Goal: Transaction & Acquisition: Subscribe to service/newsletter

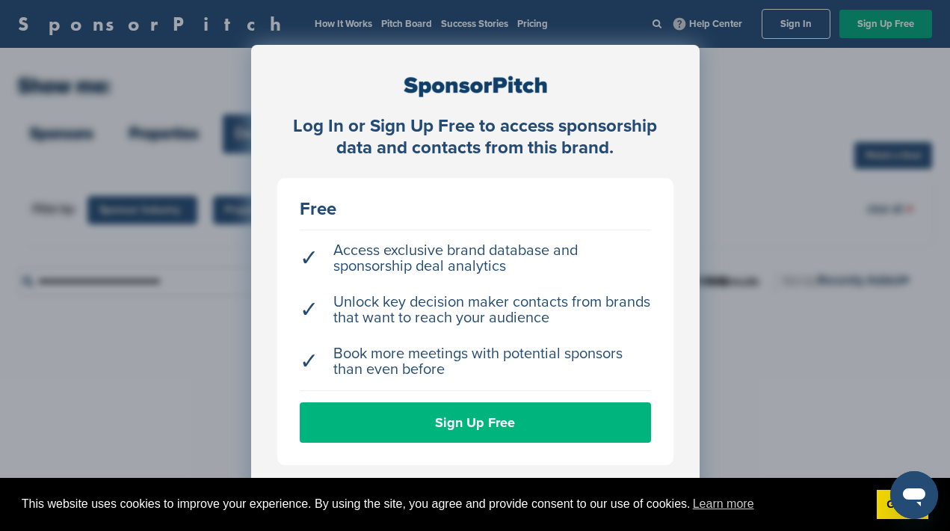
click at [477, 419] on link "Sign Up Free" at bounding box center [475, 422] width 351 height 40
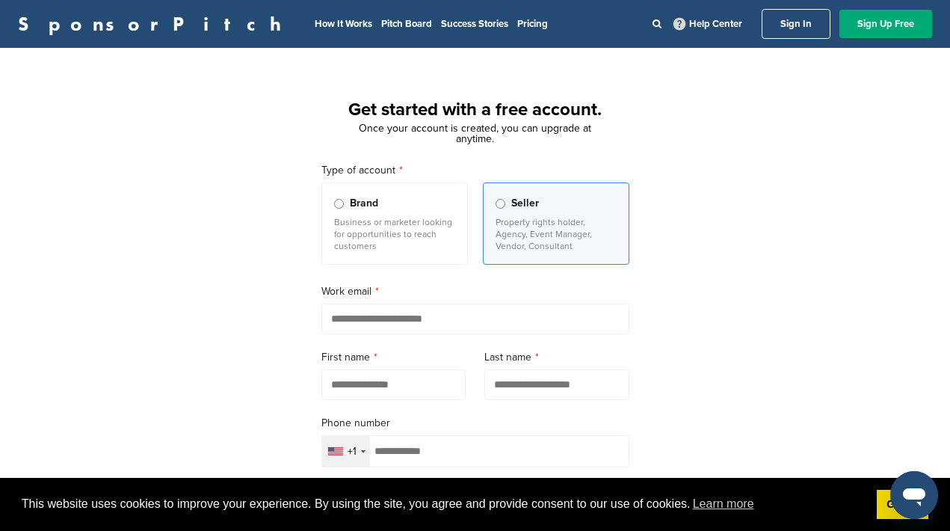
click at [792, 26] on link "Sign In" at bounding box center [796, 24] width 69 height 30
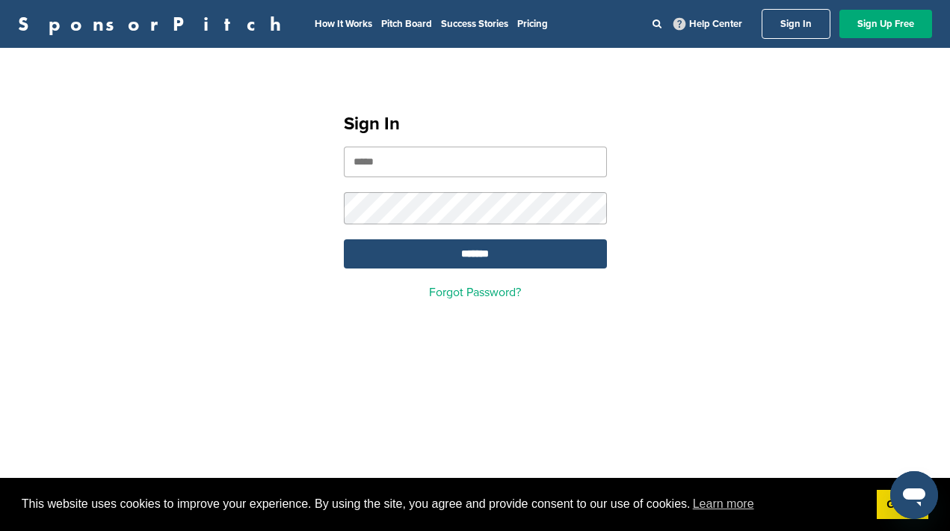
click at [464, 170] on input "email" at bounding box center [475, 162] width 263 height 31
type input "*"
type input "**********"
click at [344, 239] on input "*******" at bounding box center [475, 253] width 263 height 29
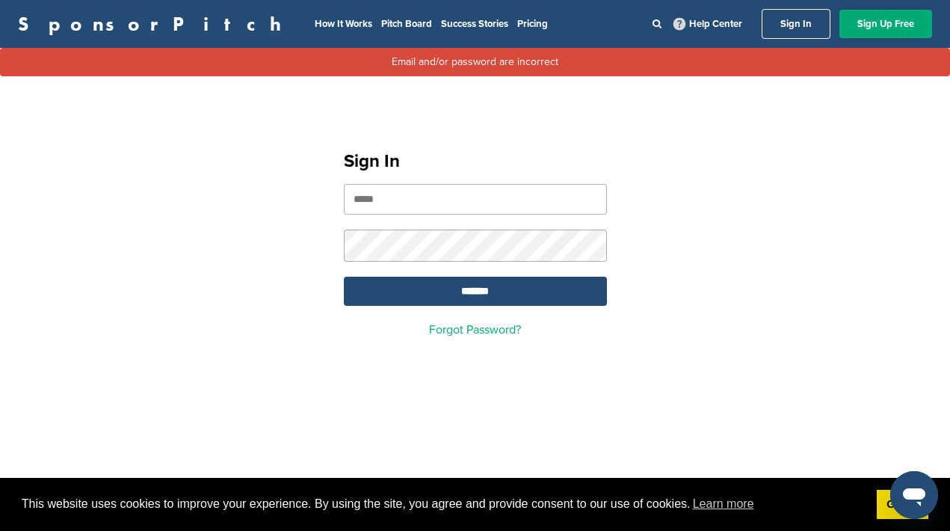
click at [431, 209] on input "email" at bounding box center [475, 199] width 263 height 31
type input "**********"
click at [344, 277] on input "*******" at bounding box center [475, 291] width 263 height 29
click at [446, 205] on input "email" at bounding box center [475, 199] width 263 height 31
click at [422, 204] on input "email" at bounding box center [475, 199] width 263 height 31
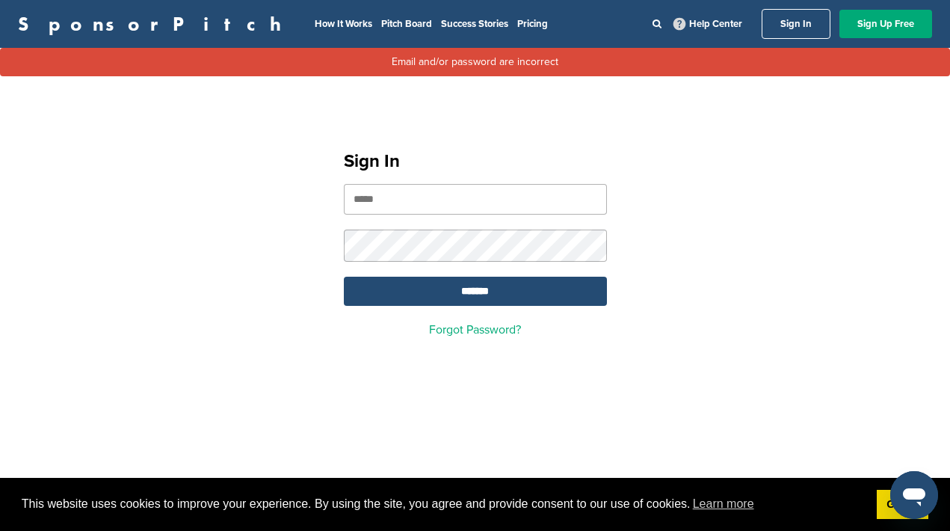
type input "**********"
click at [344, 277] on input "*******" at bounding box center [475, 291] width 263 height 29
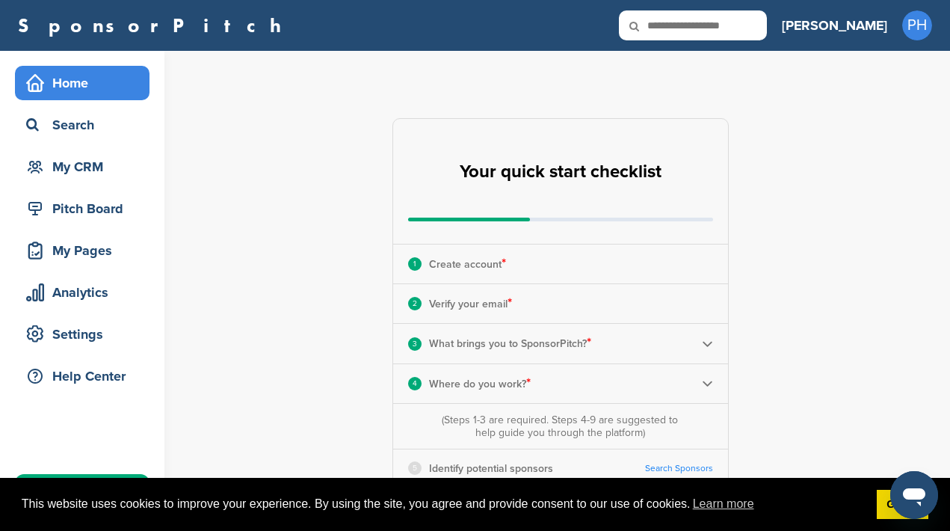
click at [789, 259] on div "**********" at bounding box center [569, 465] width 762 height 828
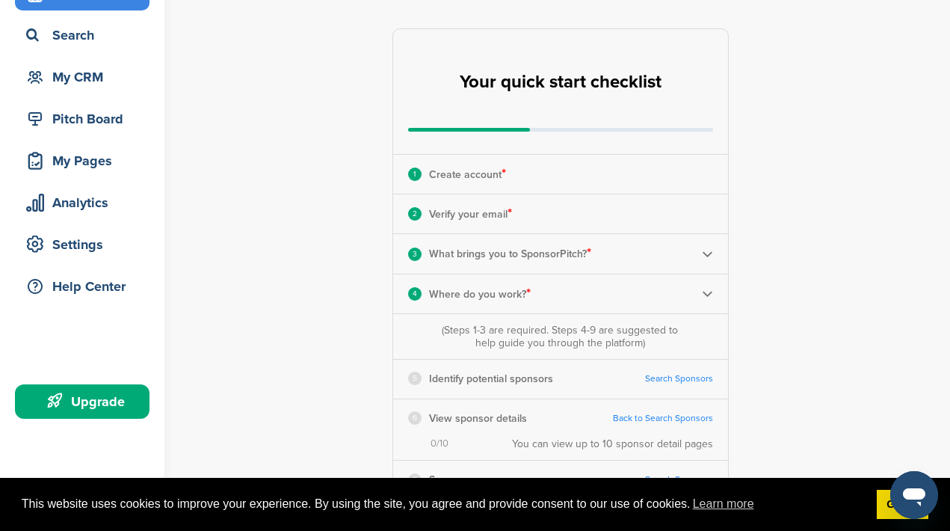
scroll to position [93, 0]
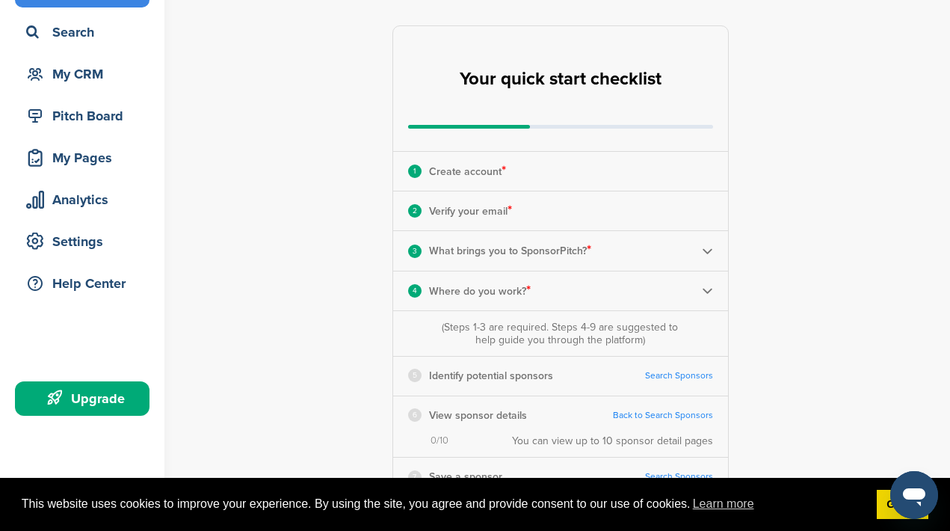
click at [710, 289] on img at bounding box center [707, 290] width 11 height 11
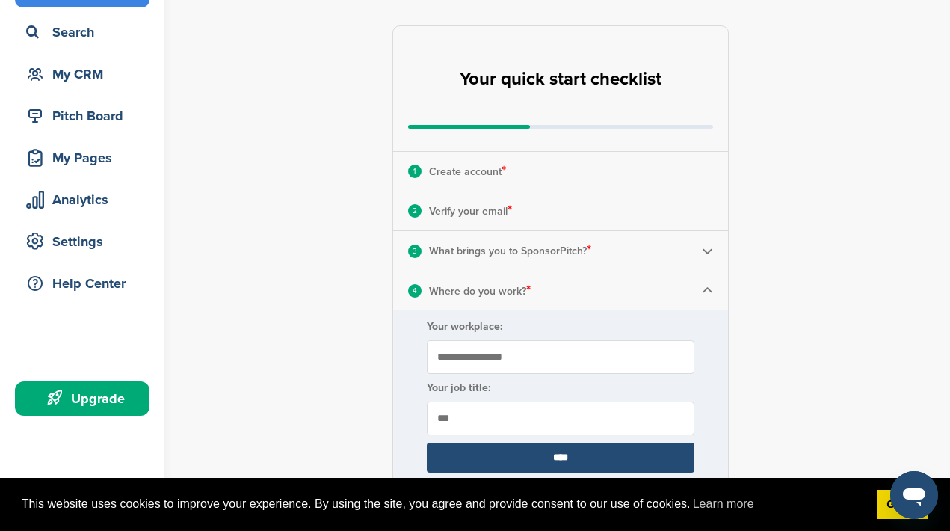
click at [734, 376] on div "**********" at bounding box center [569, 458] width 762 height 1000
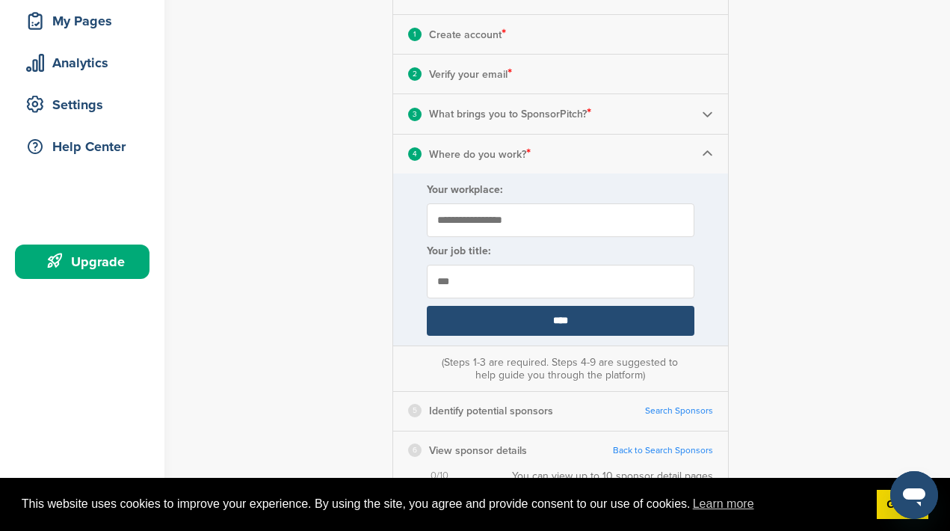
scroll to position [230, 0]
click at [492, 276] on input "***" at bounding box center [561, 281] width 268 height 34
click at [764, 317] on div "**********" at bounding box center [569, 321] width 762 height 1000
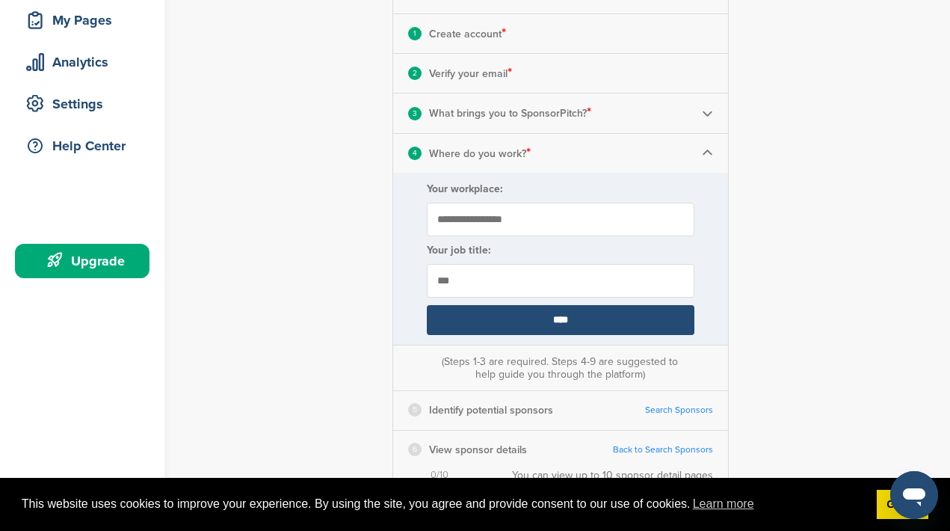
click at [540, 283] on input "***" at bounding box center [561, 281] width 268 height 34
type input "**********"
click at [801, 345] on div "**********" at bounding box center [569, 321] width 762 height 1000
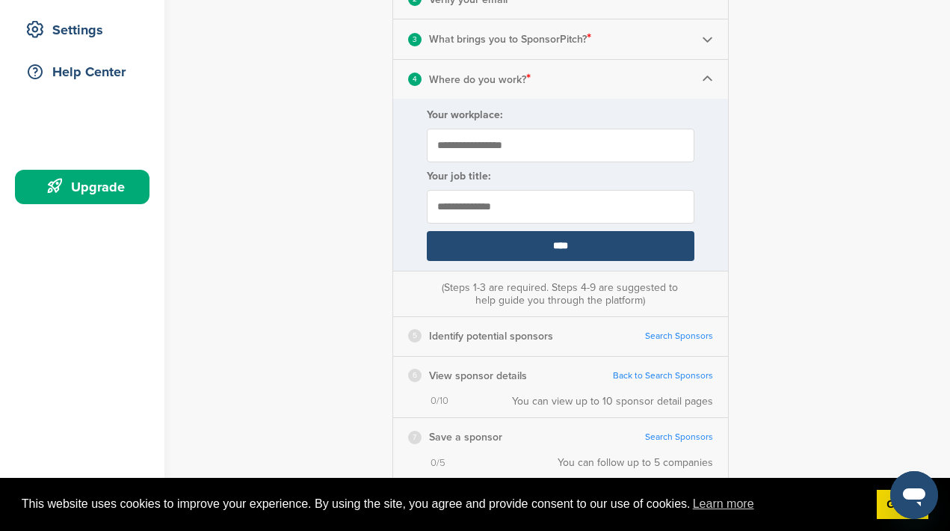
scroll to position [303, 0]
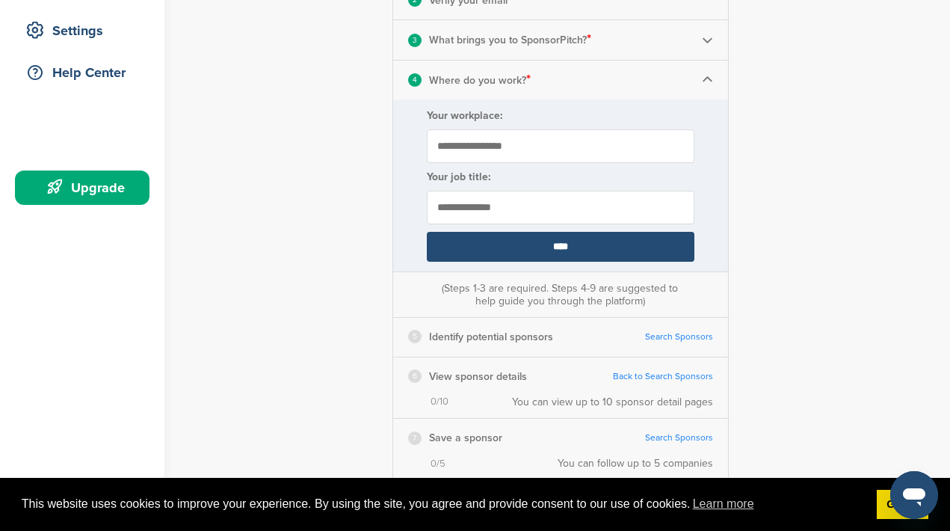
click at [623, 253] on input "****" at bounding box center [561, 247] width 268 height 30
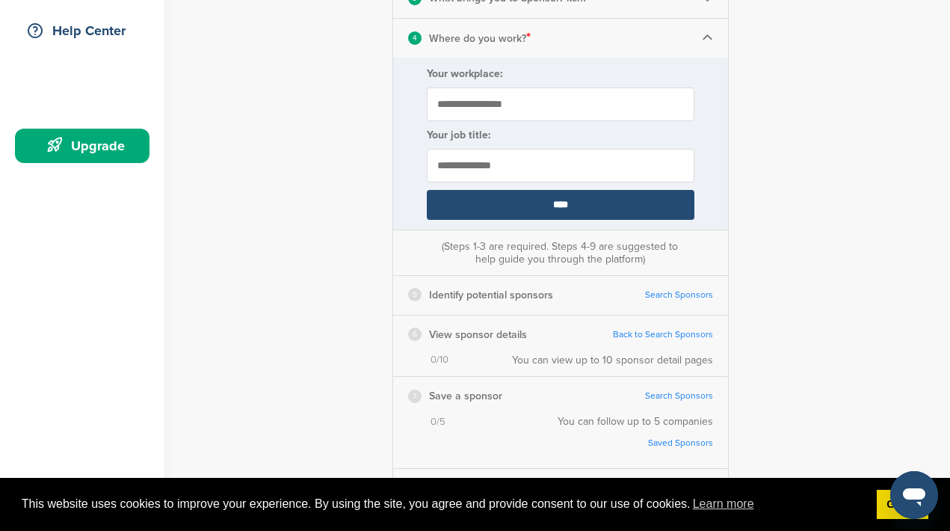
scroll to position [355, 0]
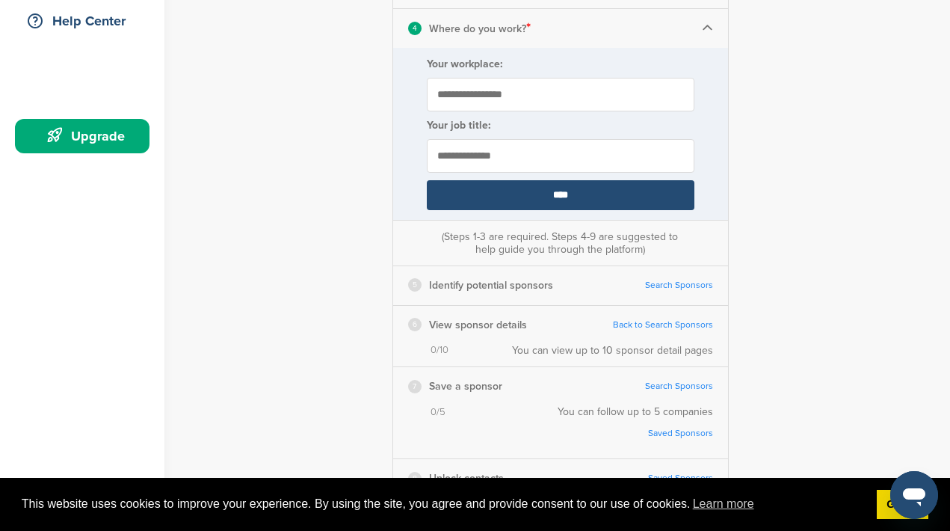
click at [685, 292] on div "5 Identify potential sponsors Search Sponsors" at bounding box center [560, 285] width 335 height 38
click at [685, 288] on link "Search Sponsors" at bounding box center [679, 285] width 68 height 11
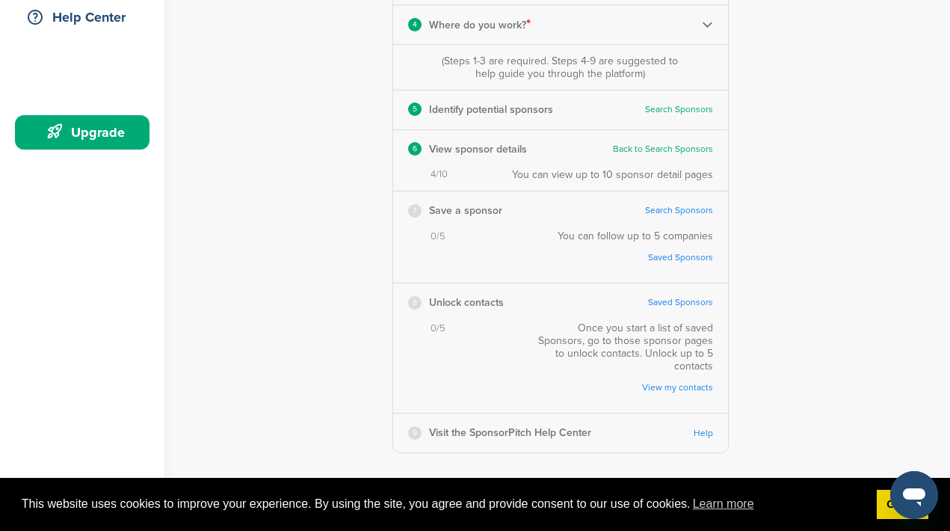
scroll to position [360, 0]
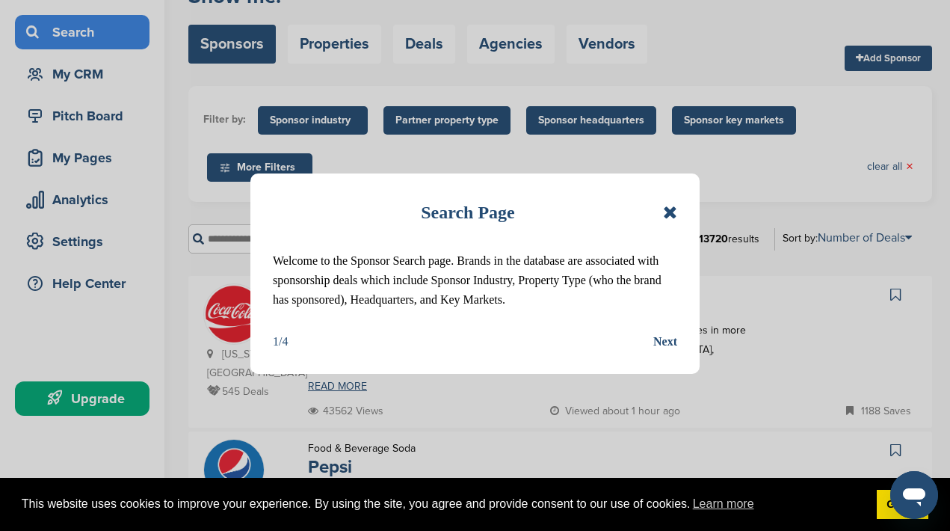
scroll to position [93, 0]
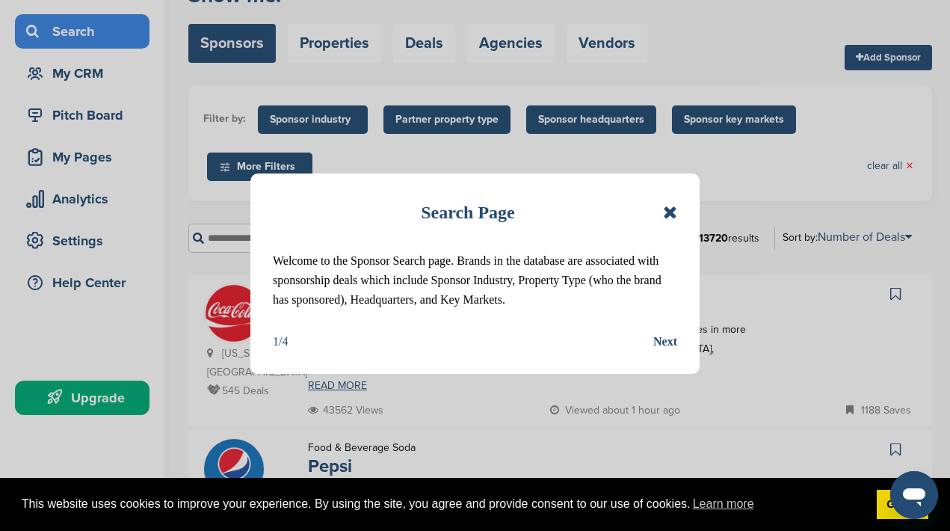
click at [666, 351] on div "Next" at bounding box center [665, 341] width 24 height 19
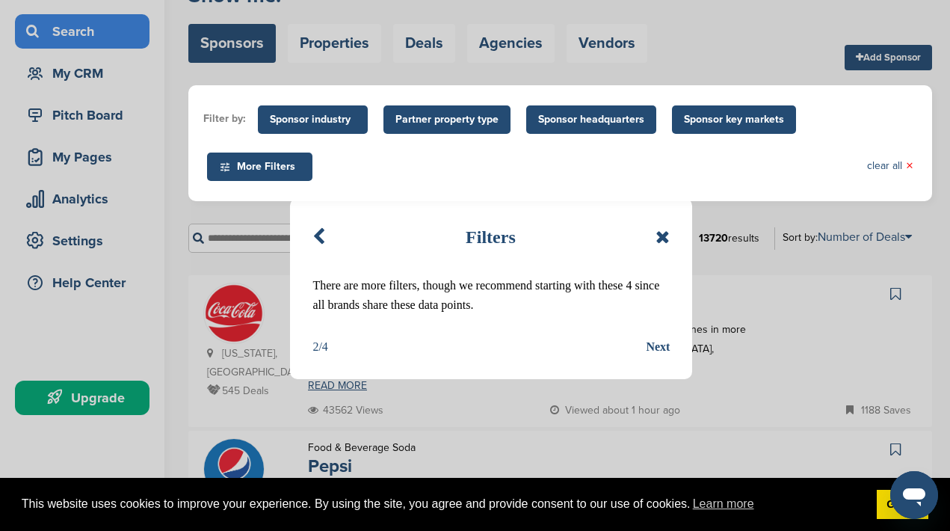
click at [656, 348] on div "Next" at bounding box center [658, 346] width 24 height 19
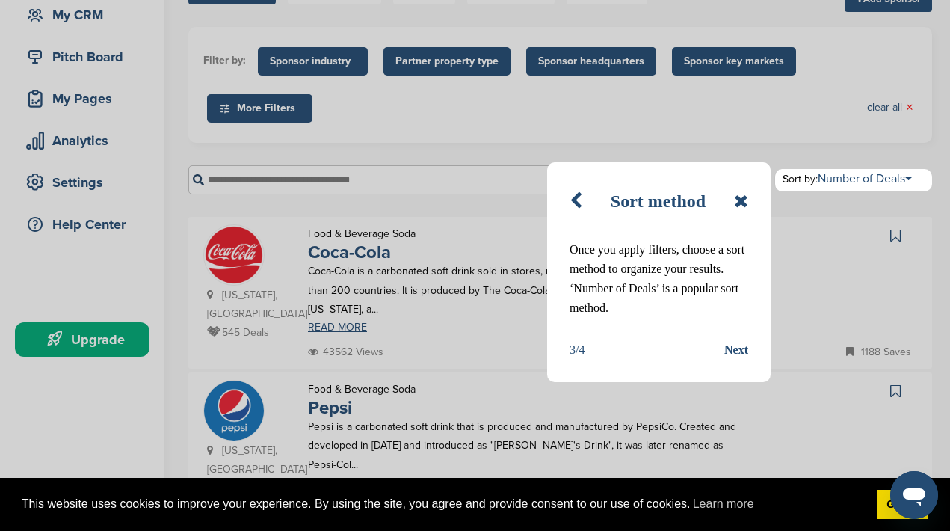
scroll to position [158, 0]
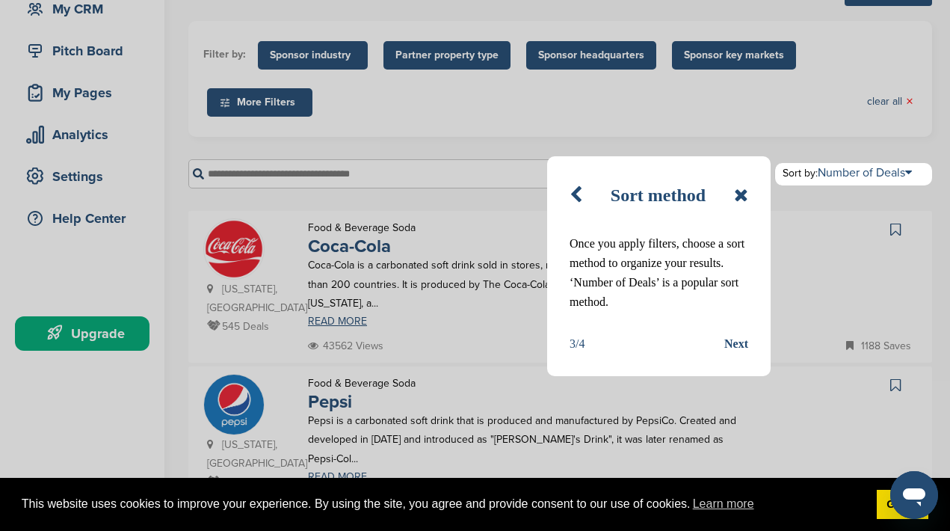
click at [729, 342] on div "Next" at bounding box center [736, 343] width 24 height 19
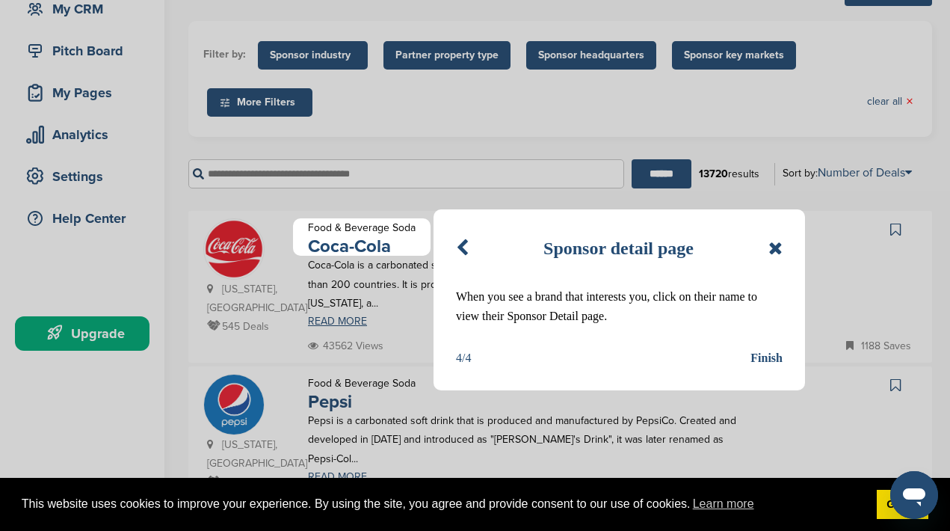
click at [760, 359] on div "Finish" at bounding box center [766, 357] width 32 height 19
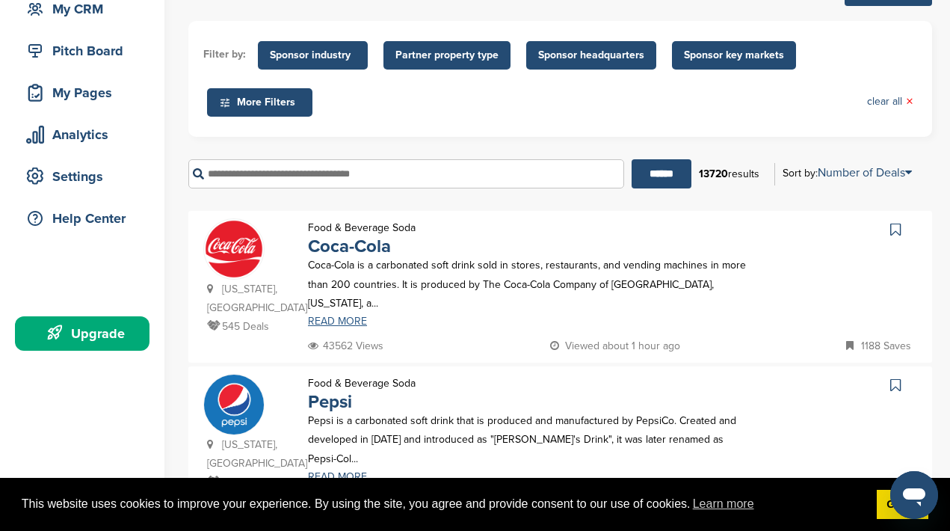
click at [342, 316] on link "READ MORE" at bounding box center [527, 321] width 438 height 10
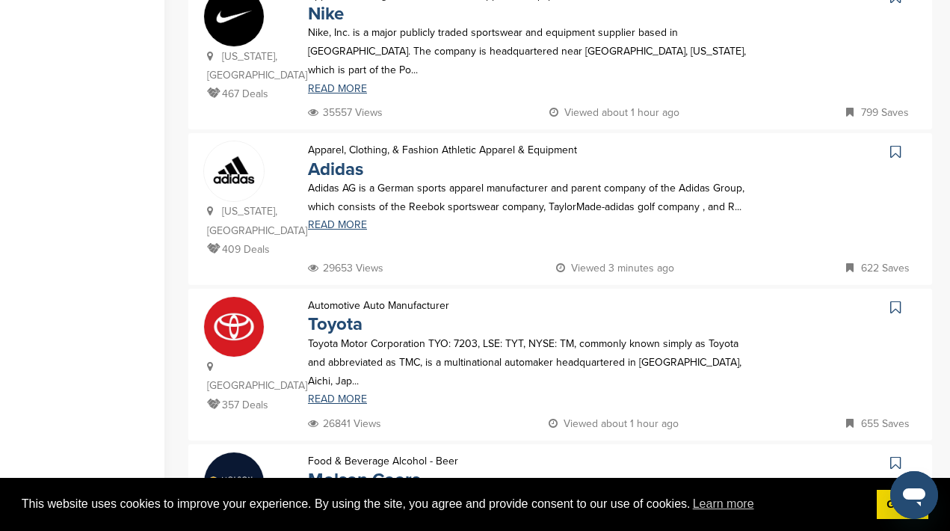
scroll to position [703, 0]
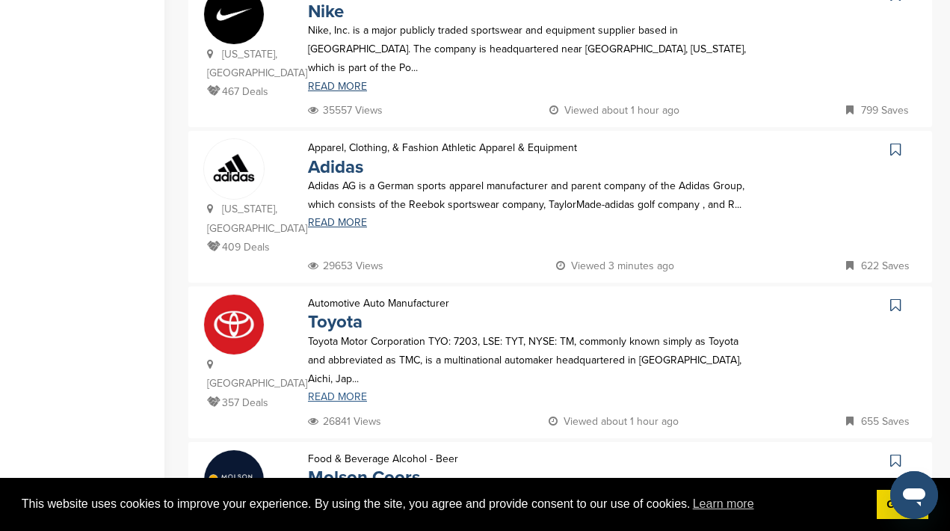
click at [344, 392] on link "READ MORE" at bounding box center [527, 397] width 438 height 10
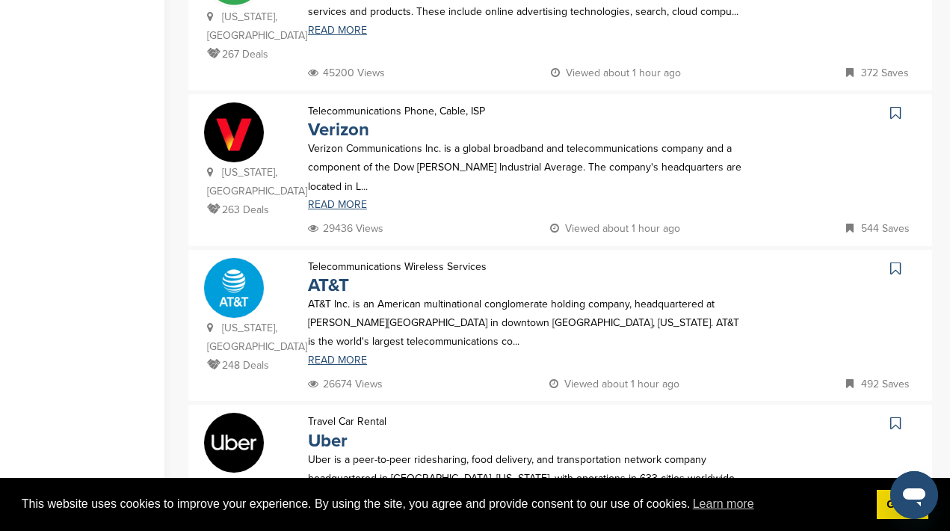
scroll to position [1366, 0]
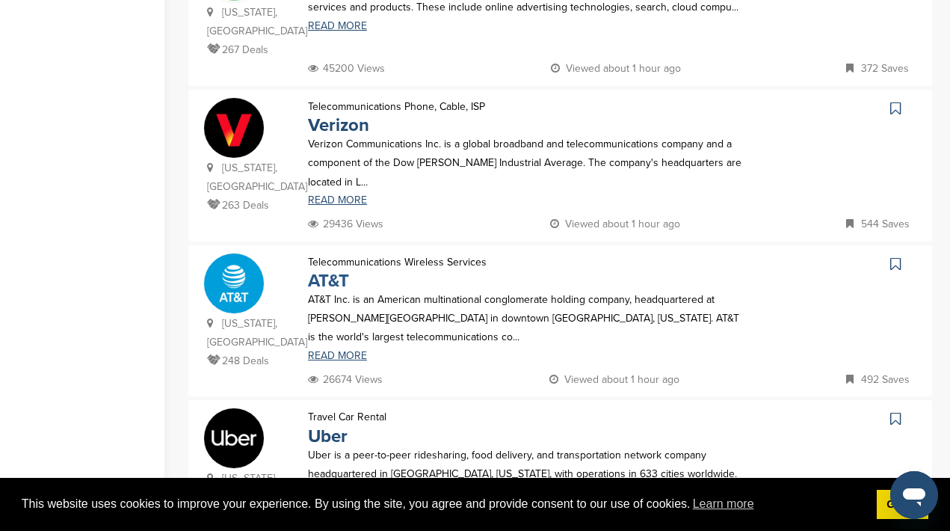
click at [329, 270] on link "AT&T" at bounding box center [328, 281] width 41 height 22
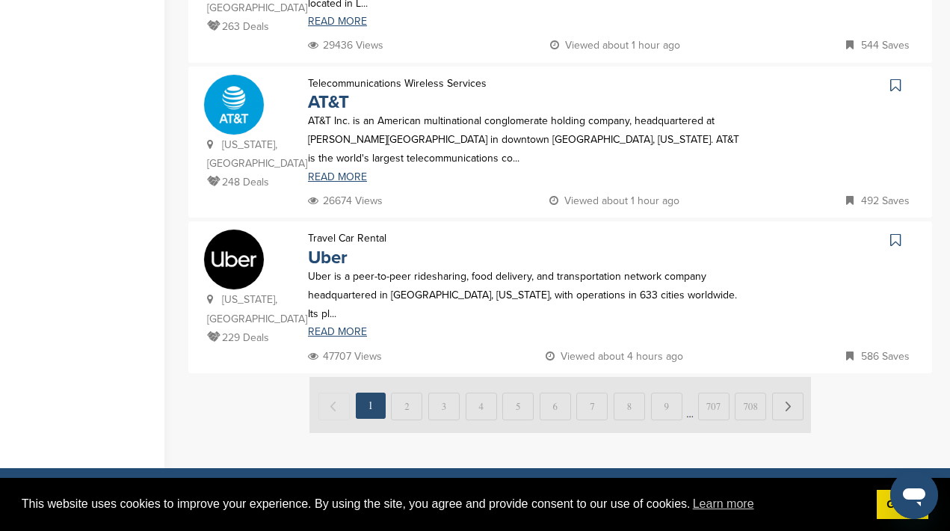
scroll to position [1546, 0]
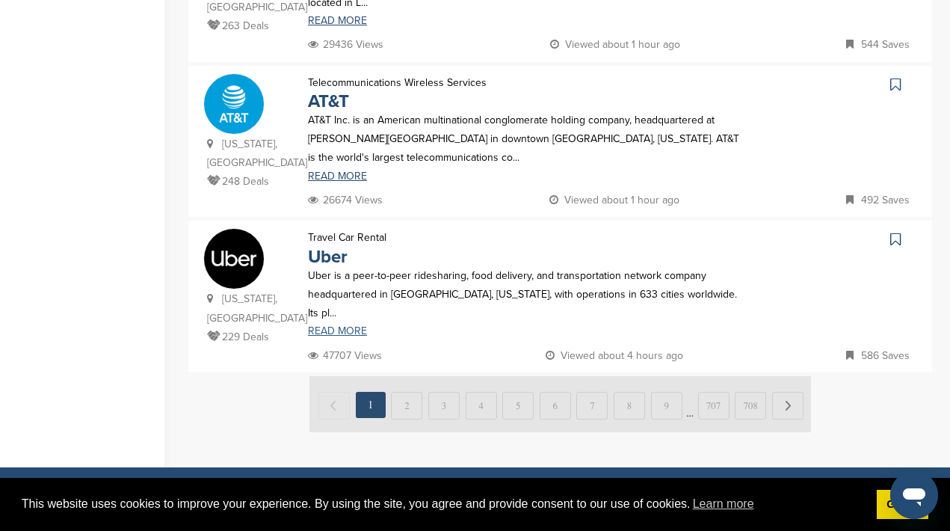
click at [353, 326] on link "READ MORE" at bounding box center [527, 331] width 438 height 10
click at [407, 376] on img at bounding box center [560, 404] width 502 height 56
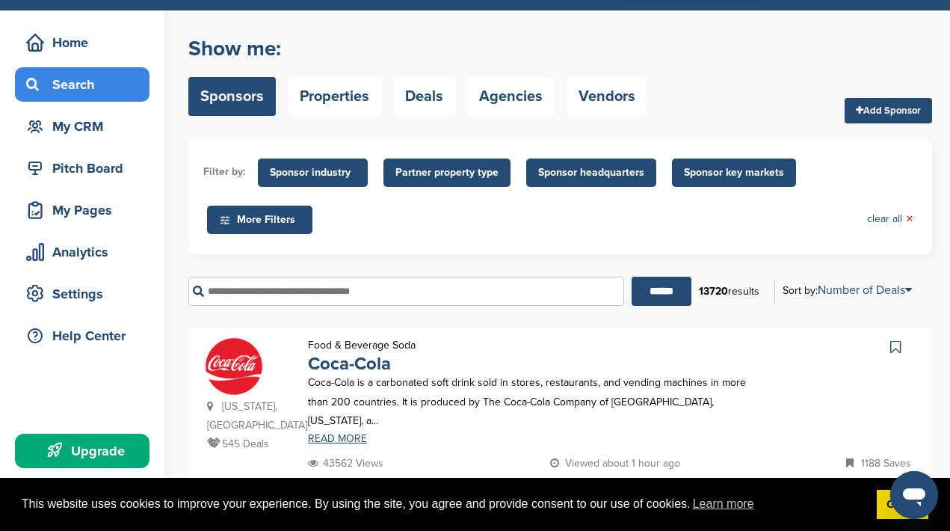
scroll to position [0, 0]
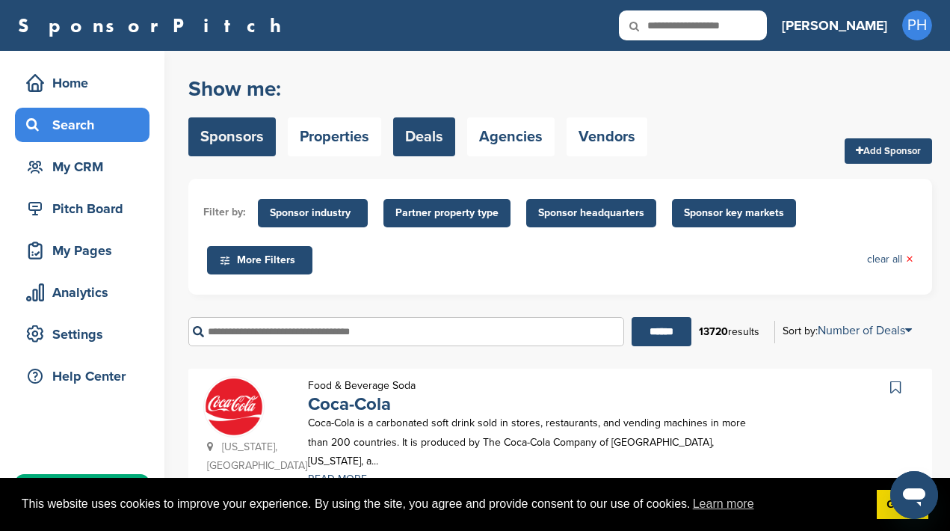
click at [412, 134] on link "Deals" at bounding box center [424, 136] width 62 height 39
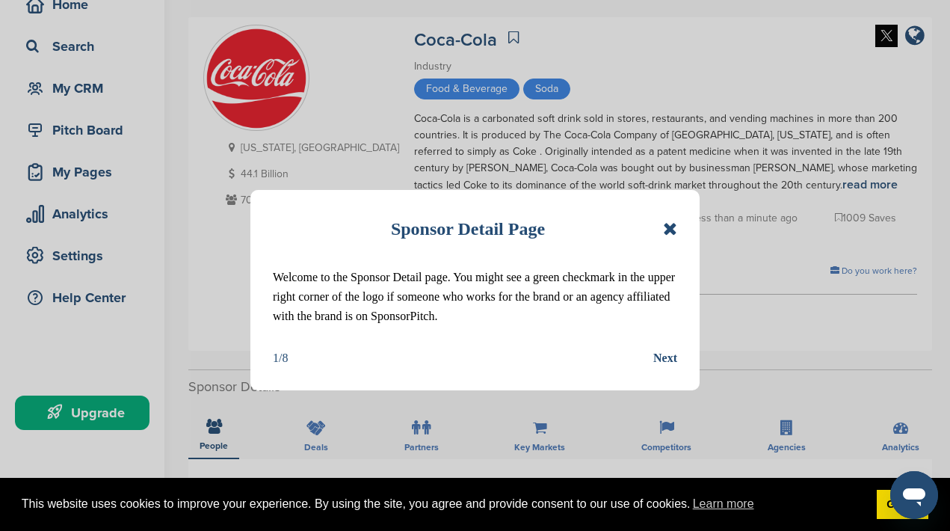
scroll to position [76, 0]
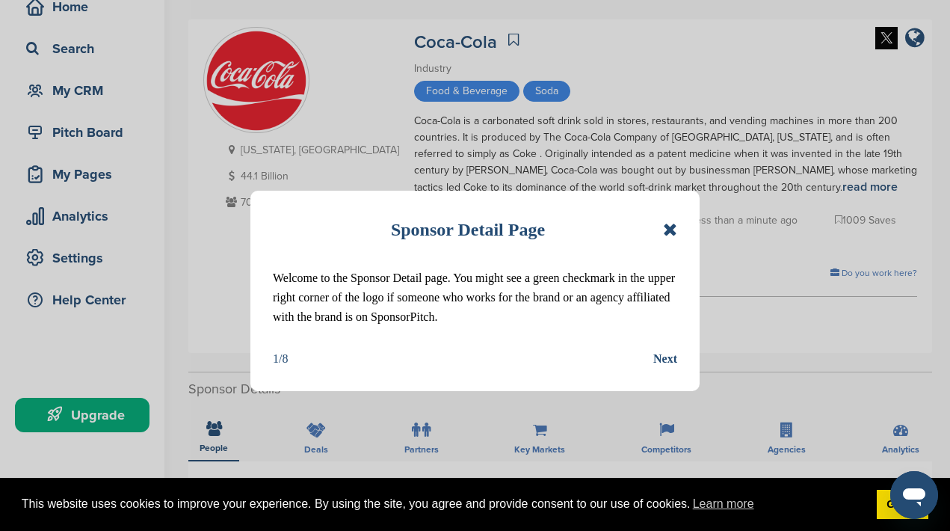
click at [660, 360] on div "Next" at bounding box center [665, 358] width 24 height 19
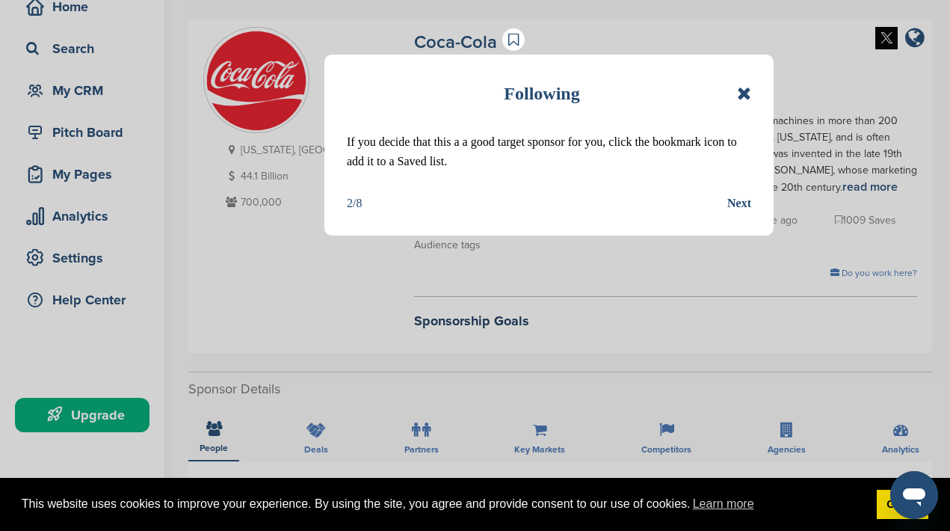
click at [735, 206] on div "Next" at bounding box center [739, 203] width 24 height 19
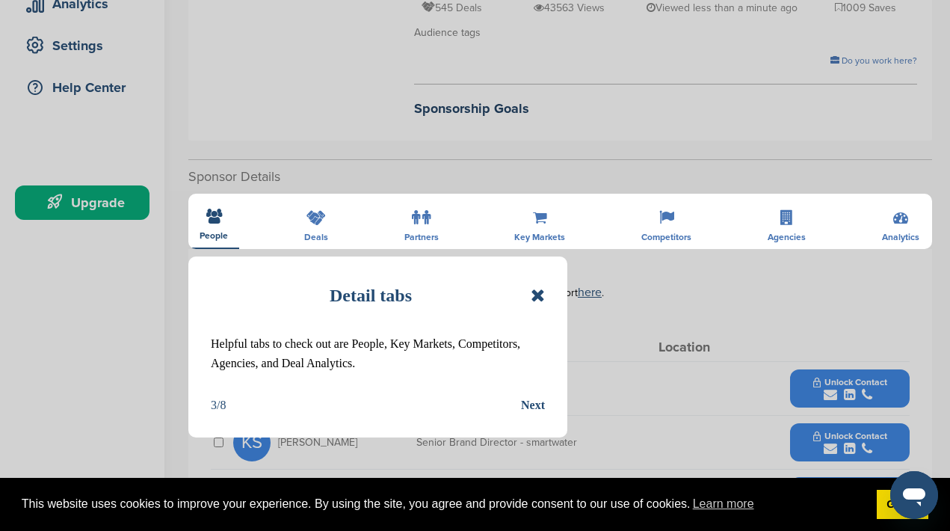
scroll to position [296, 0]
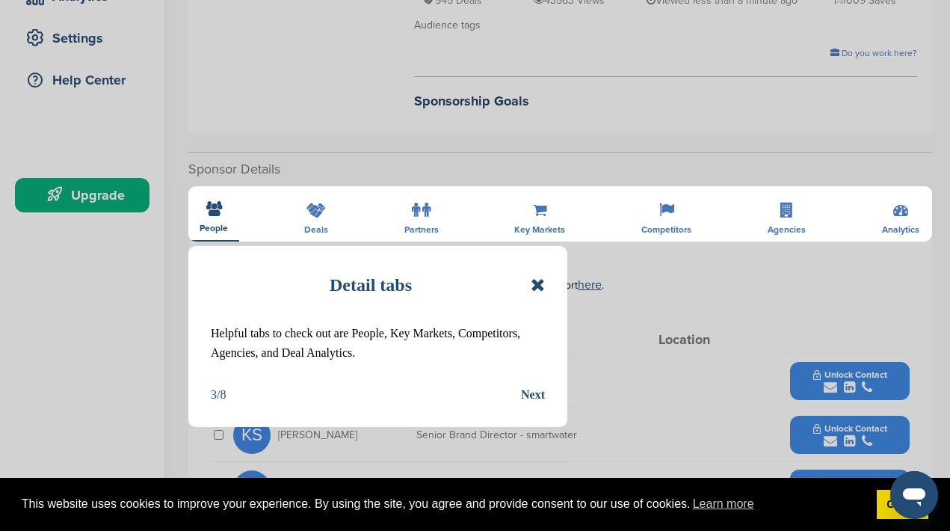
click at [537, 393] on div "Next" at bounding box center [533, 394] width 24 height 19
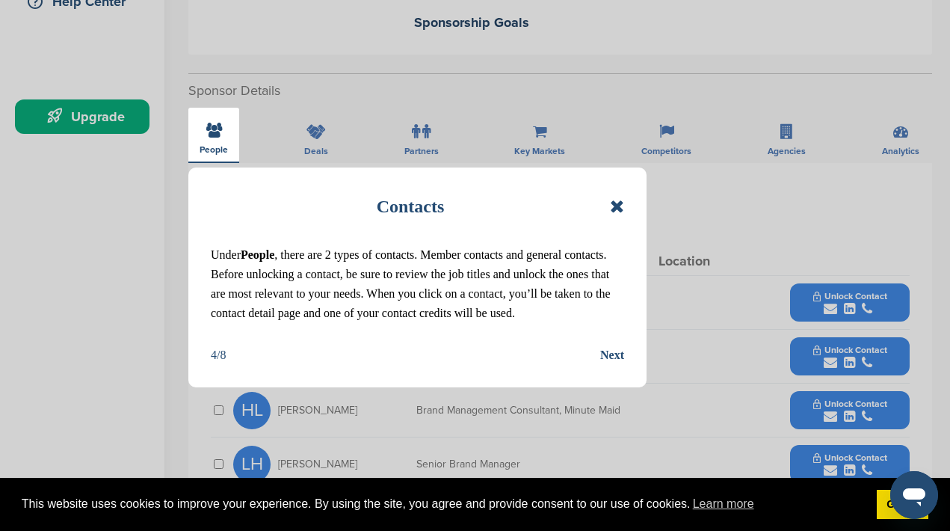
scroll to position [375, 0]
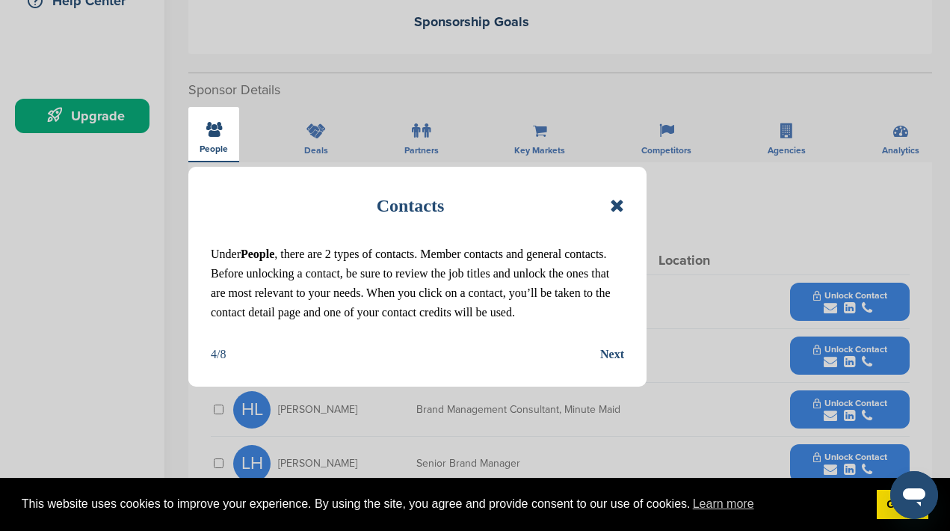
click at [618, 364] on div "Next" at bounding box center [612, 354] width 24 height 19
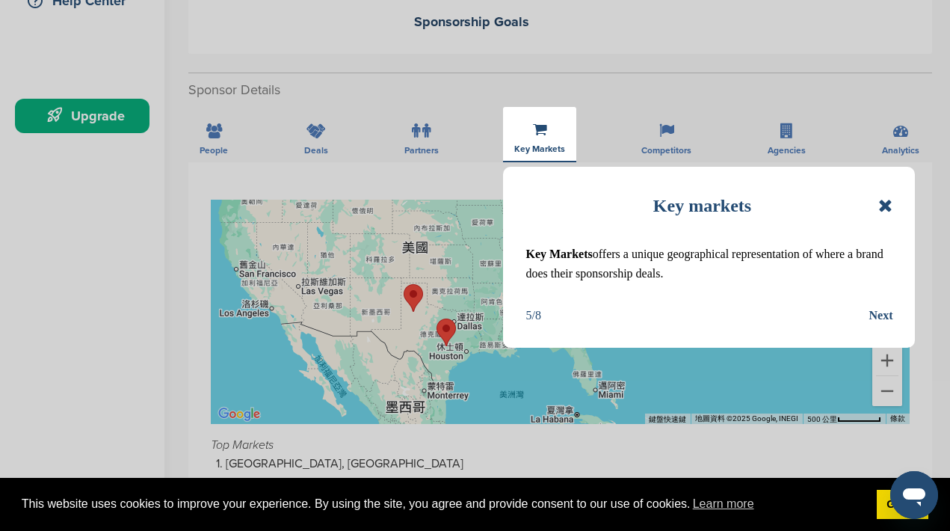
click at [884, 319] on div "Next" at bounding box center [881, 315] width 24 height 19
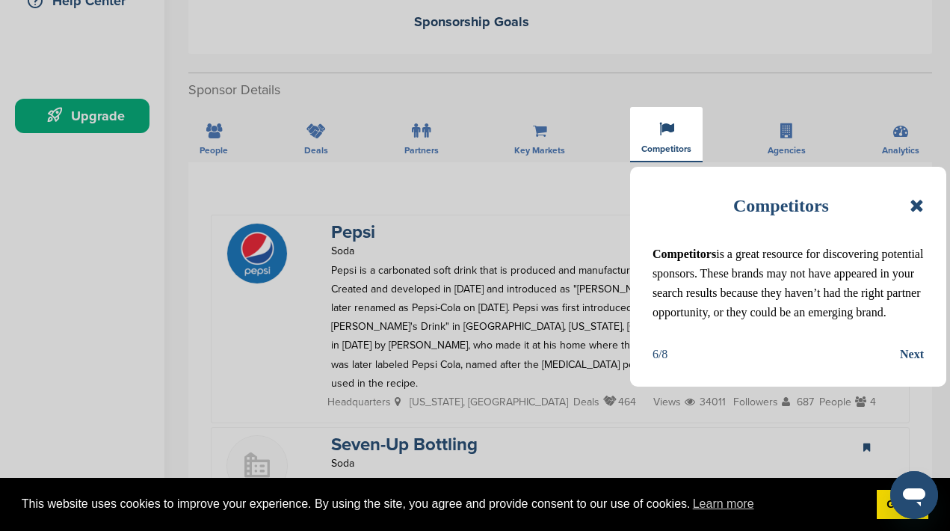
click at [901, 364] on div "Next" at bounding box center [912, 354] width 24 height 19
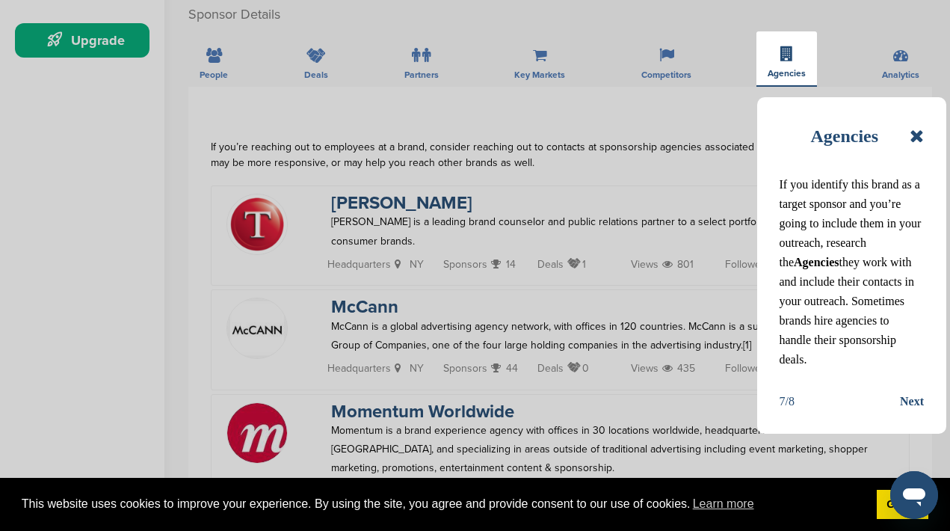
scroll to position [451, 0]
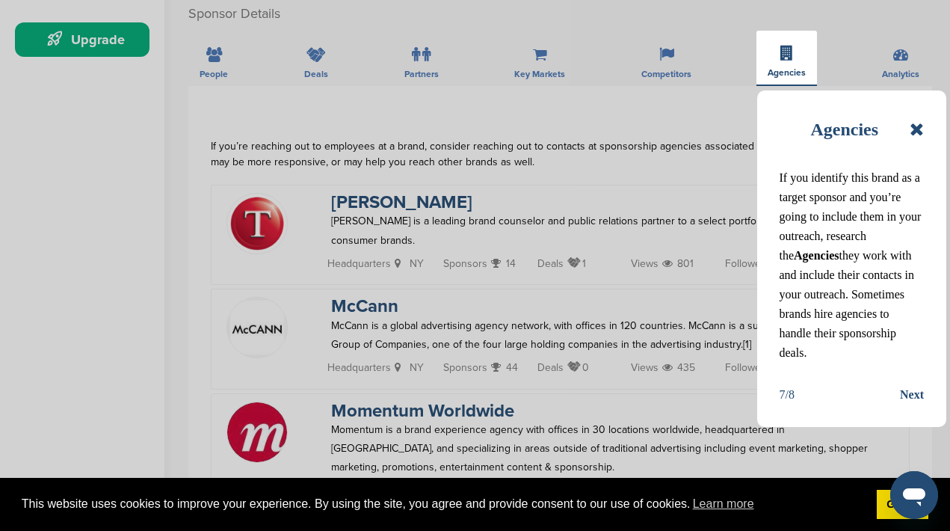
click at [909, 404] on div "Next" at bounding box center [912, 394] width 24 height 19
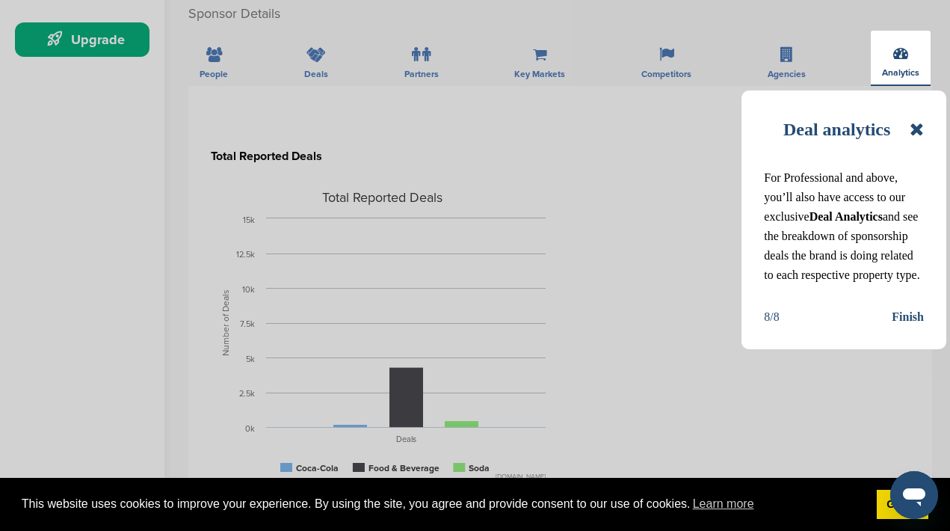
click at [910, 327] on div "Finish" at bounding box center [908, 316] width 32 height 19
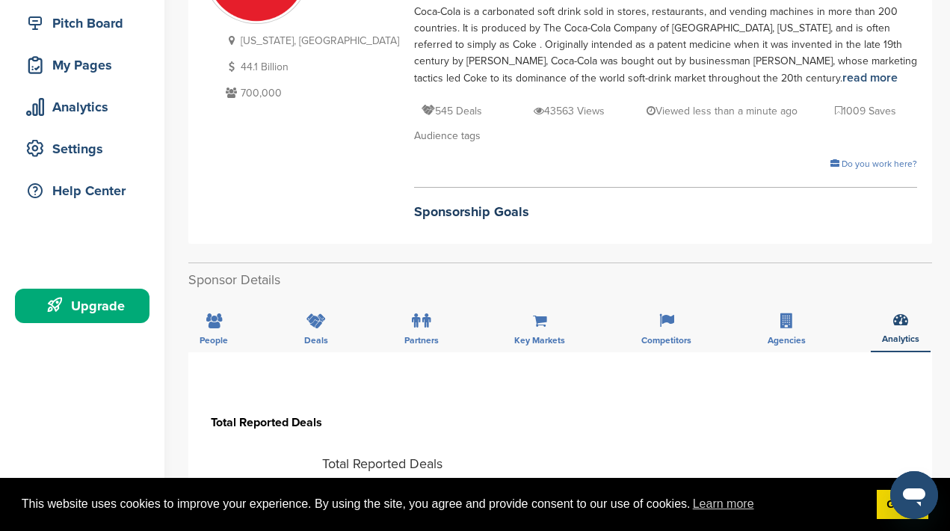
scroll to position [216, 0]
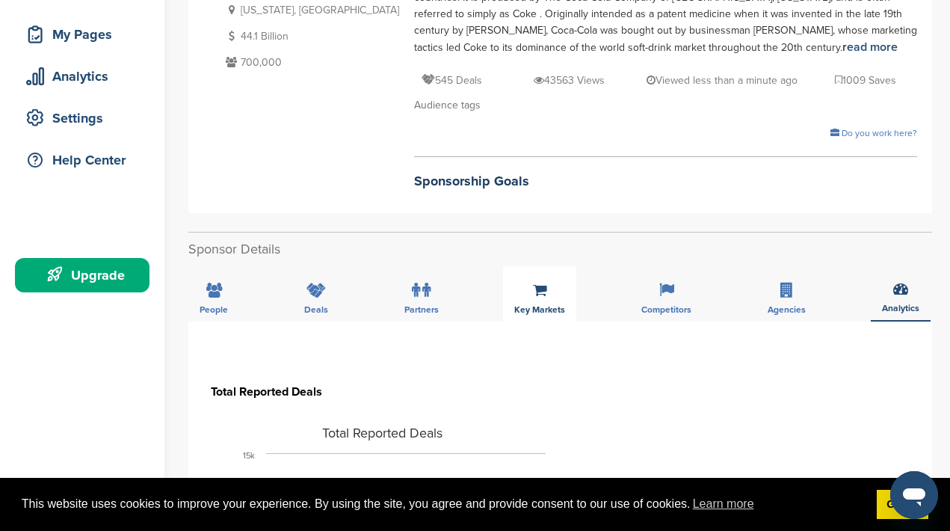
click at [534, 296] on icon at bounding box center [540, 290] width 14 height 15
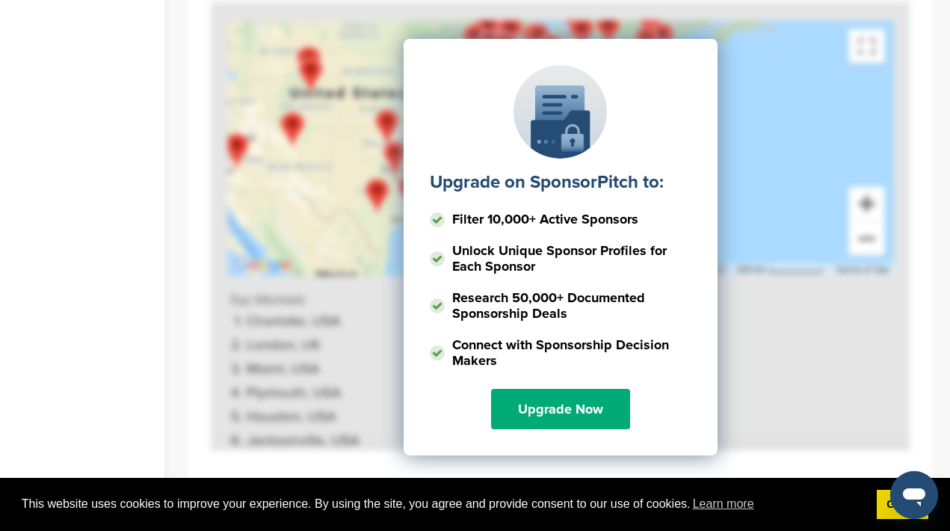
scroll to position [941, 0]
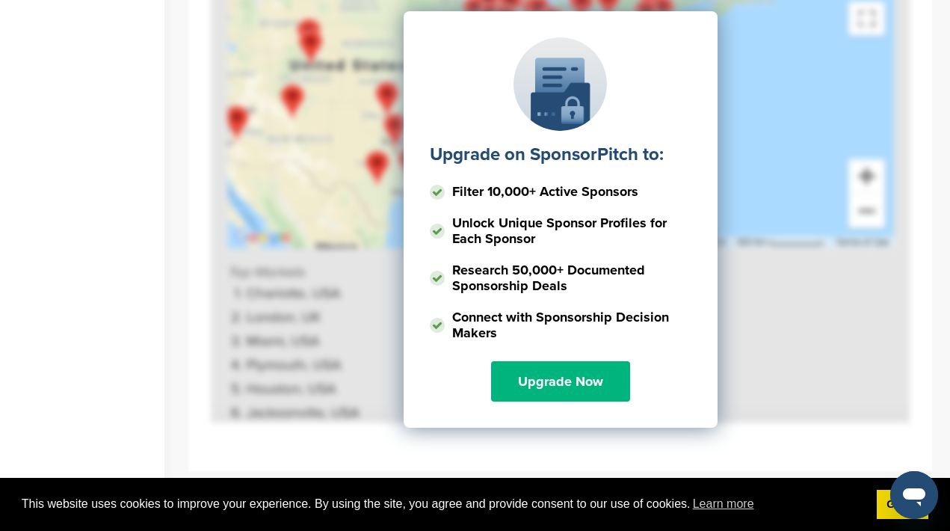
click at [528, 378] on link "Upgrade Now" at bounding box center [560, 381] width 139 height 40
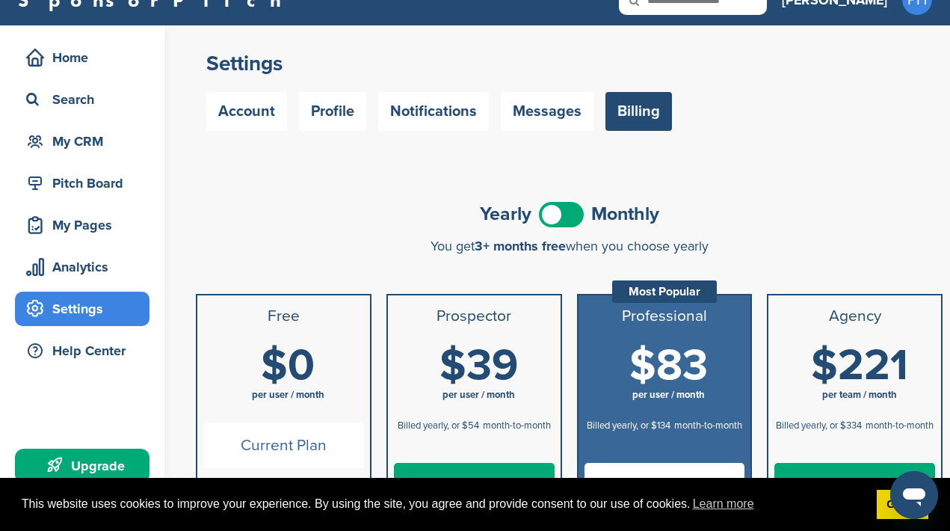
scroll to position [31, 0]
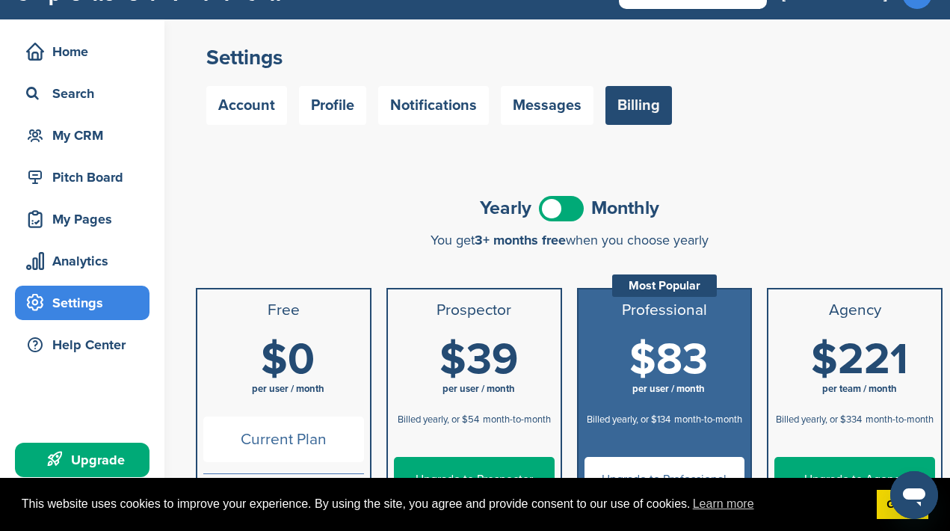
click at [561, 214] on span at bounding box center [561, 208] width 45 height 25
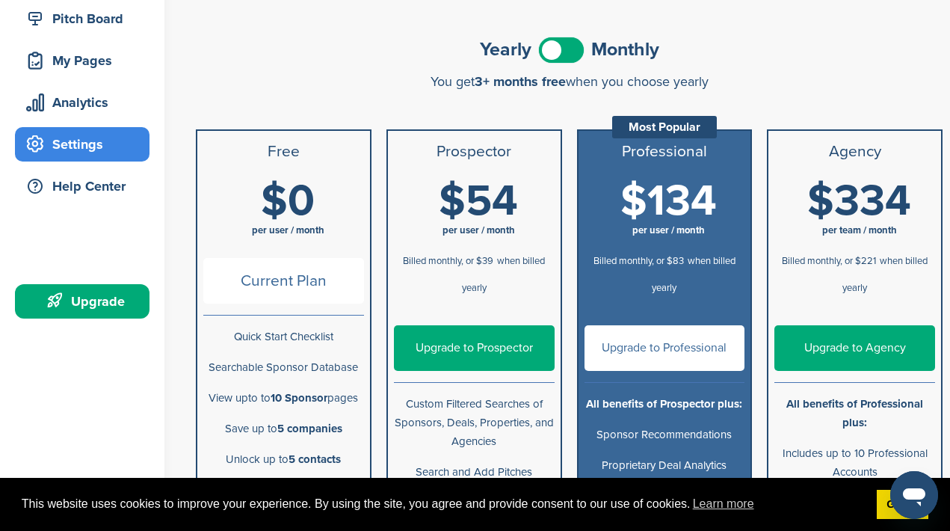
scroll to position [185, 0]
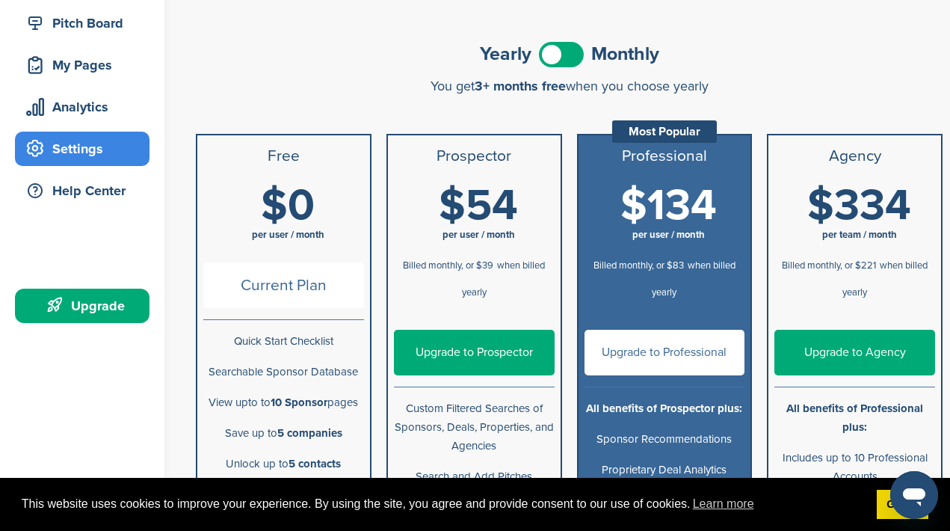
click at [690, 353] on link "Upgrade to Professional" at bounding box center [665, 353] width 161 height 46
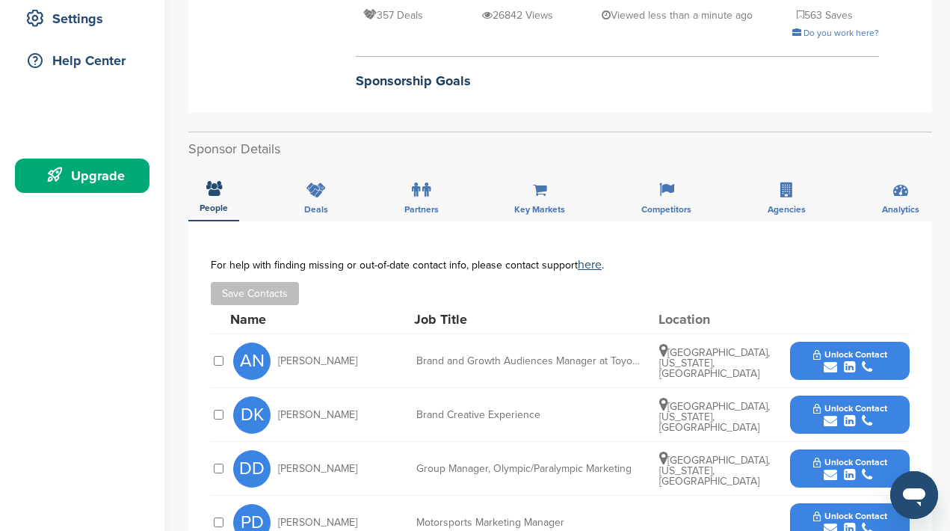
scroll to position [325, 0]
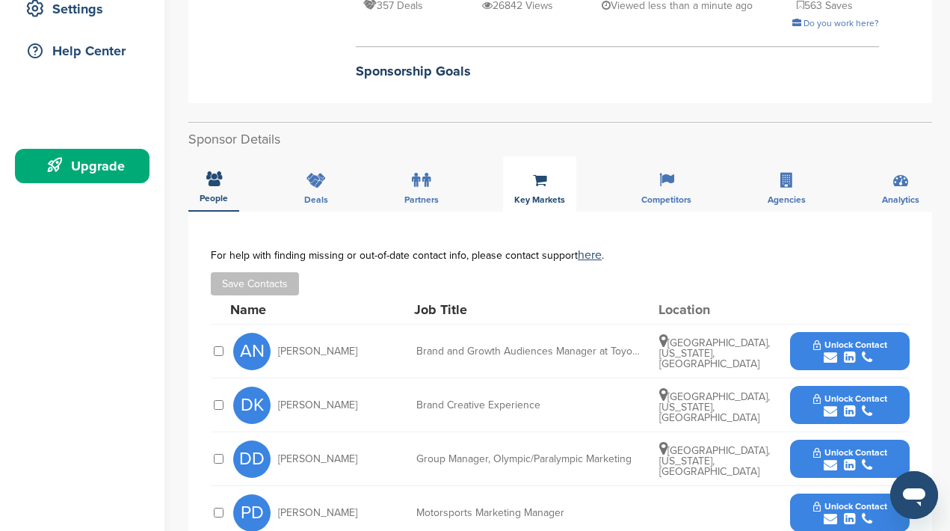
click at [228, 197] on span "Key Markets" at bounding box center [214, 198] width 28 height 9
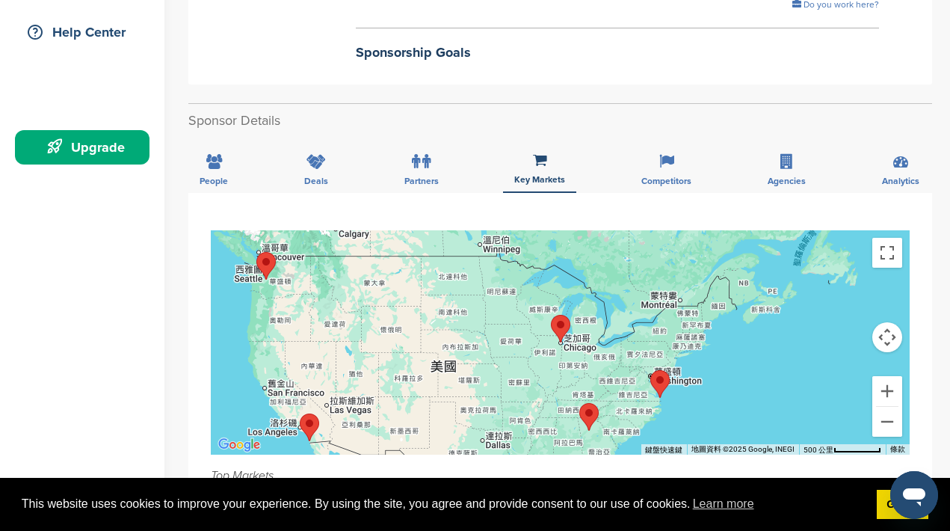
scroll to position [339, 0]
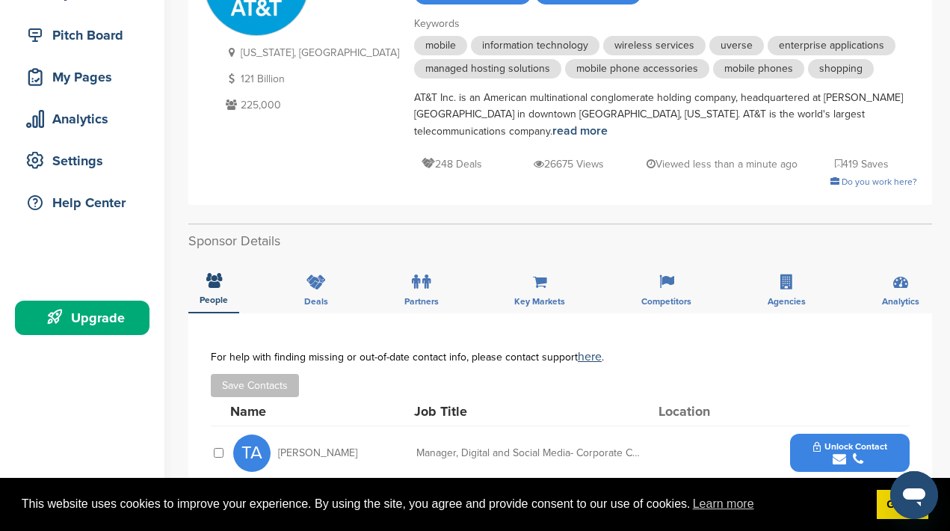
scroll to position [173, 0]
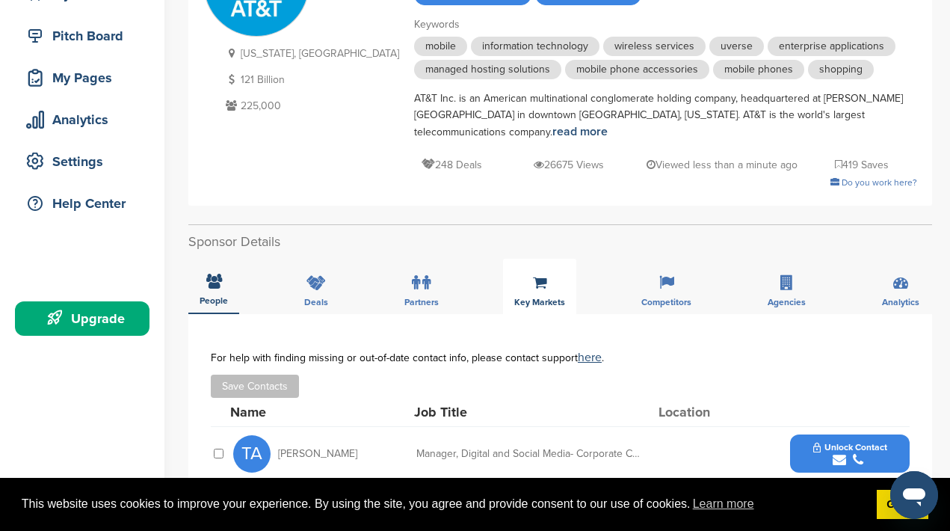
click at [228, 296] on span "Key Markets" at bounding box center [214, 300] width 28 height 9
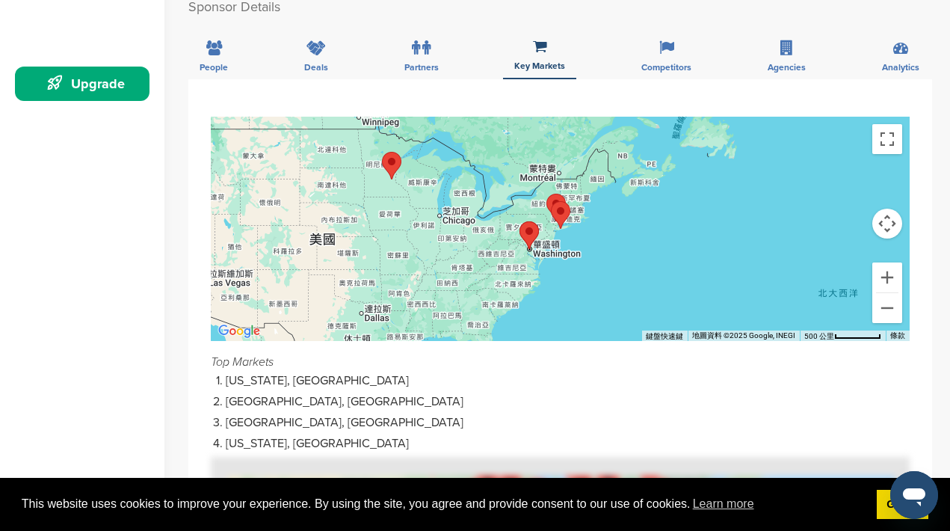
scroll to position [370, 0]
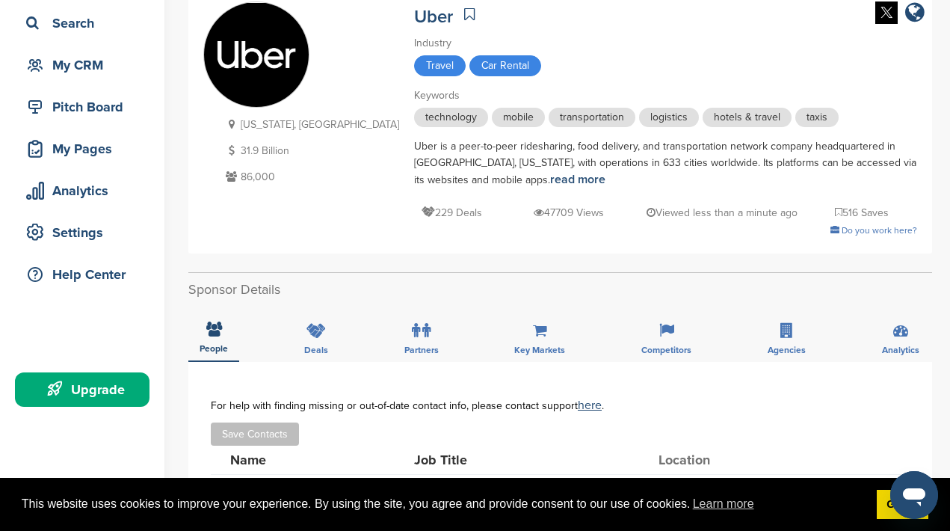
scroll to position [99, 0]
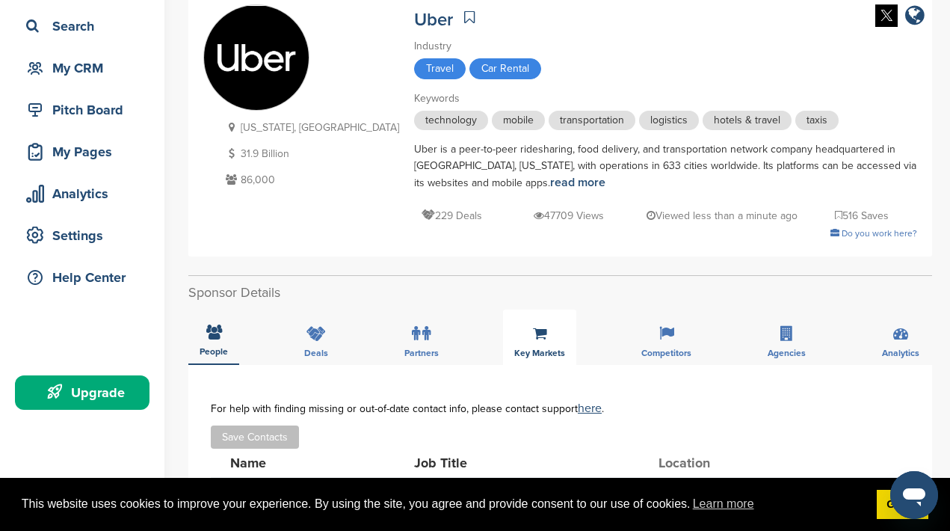
click at [546, 346] on div "Key Markets" at bounding box center [539, 336] width 73 height 55
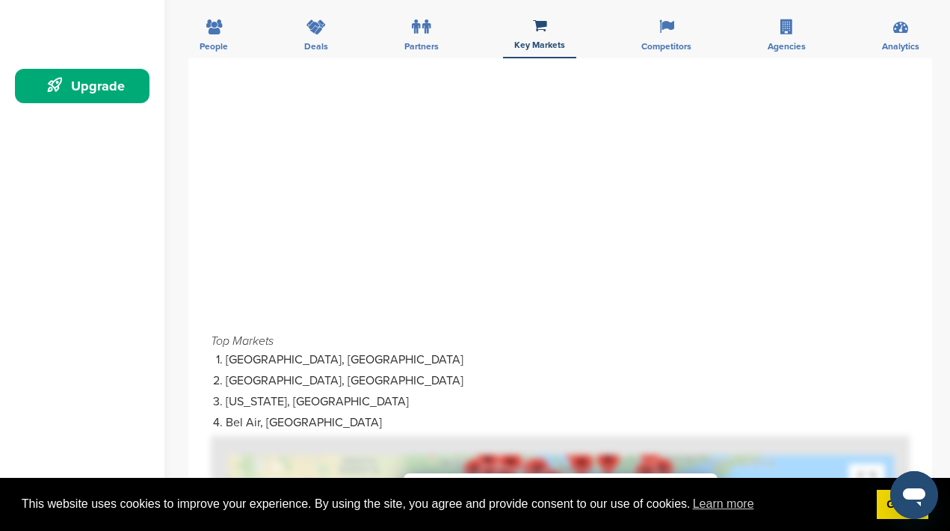
scroll to position [398, 0]
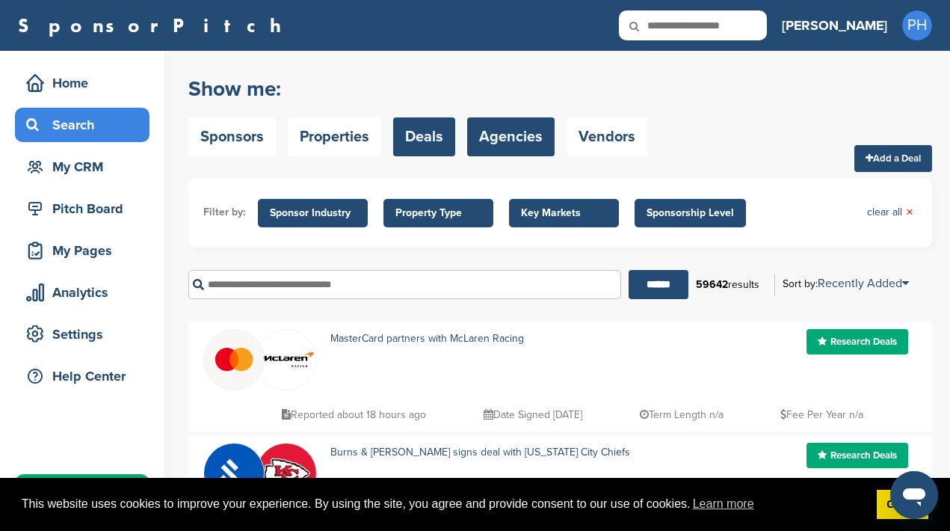
click at [493, 136] on link "Agencies" at bounding box center [510, 136] width 87 height 39
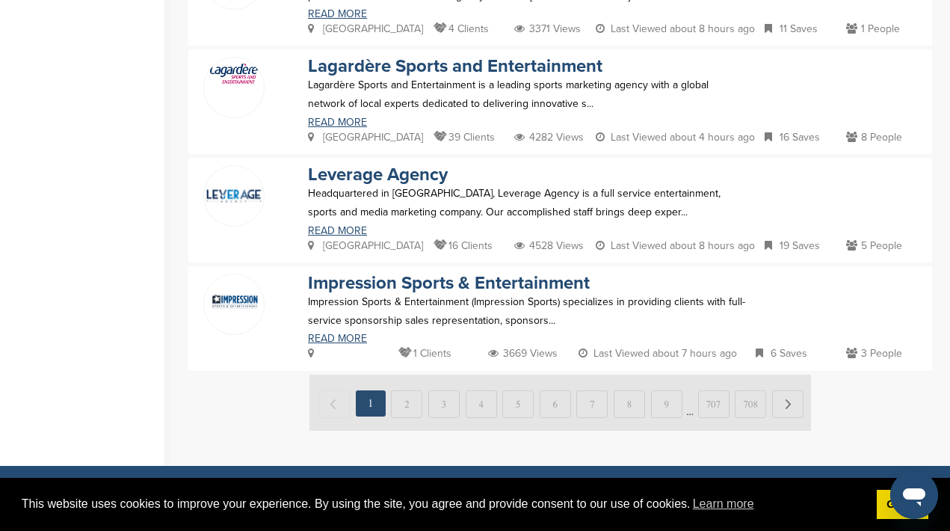
scroll to position [1020, 0]
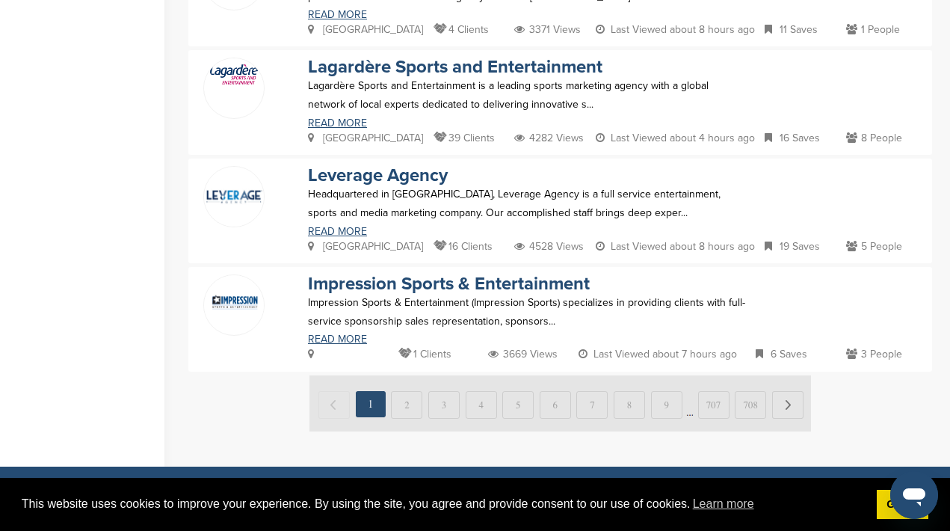
click at [358, 224] on div "Headquartered in NYC, Leverage Agency is a full service entertainment, sports a…" at bounding box center [527, 211] width 468 height 52
click at [346, 229] on link "READ MORE" at bounding box center [527, 231] width 438 height 10
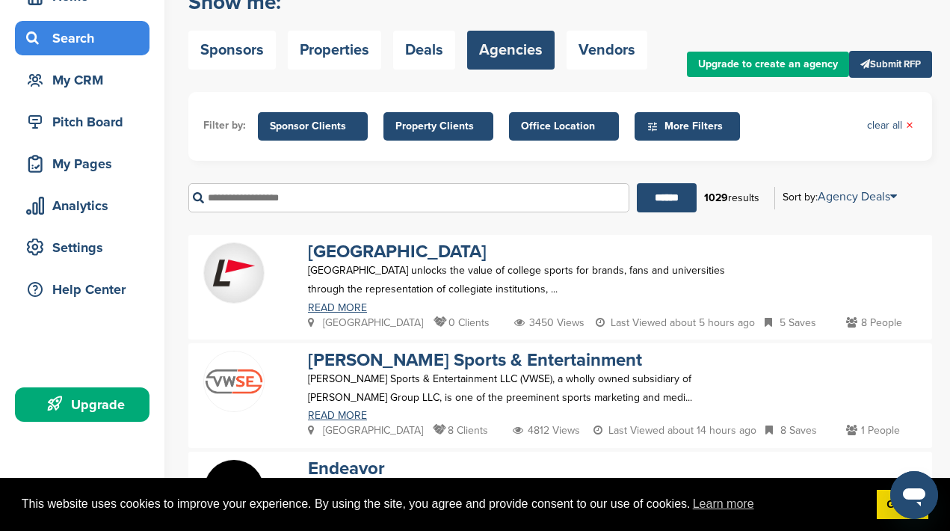
scroll to position [0, 0]
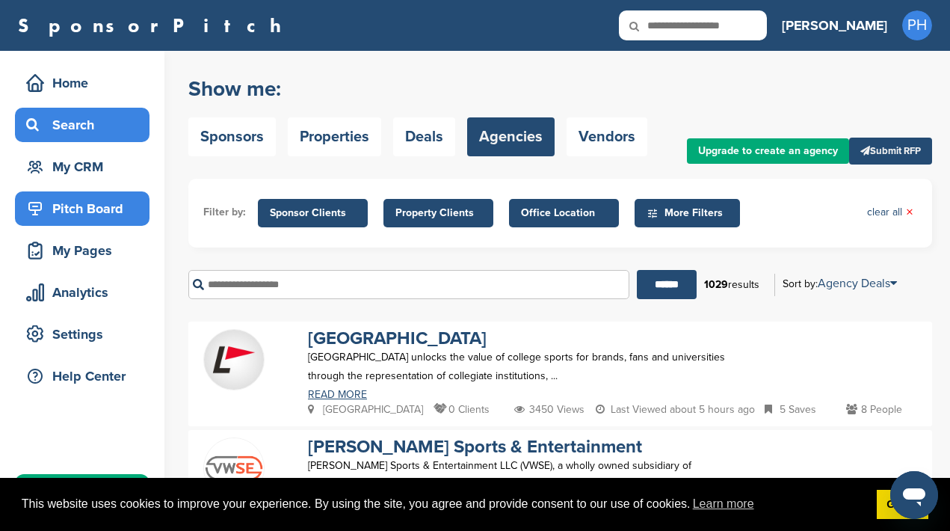
click at [110, 206] on div "Pitch Board" at bounding box center [85, 208] width 127 height 27
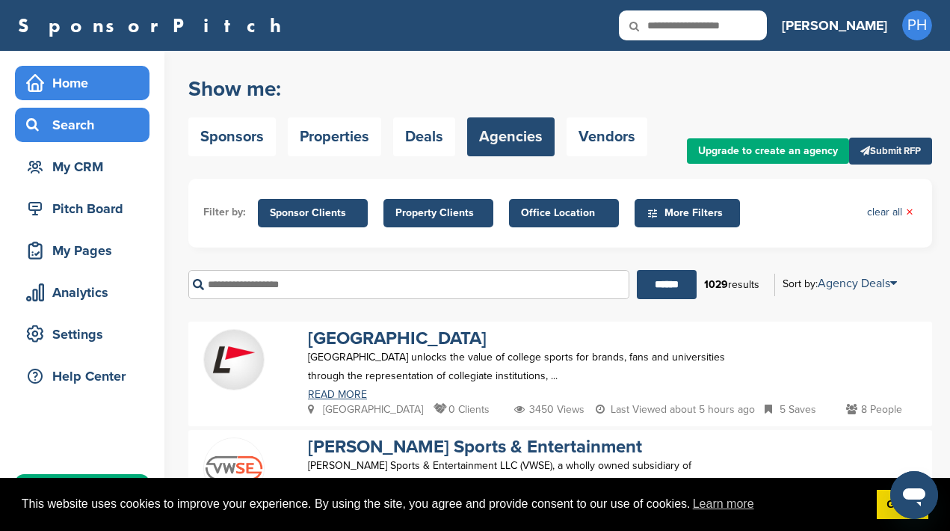
click at [67, 75] on div "Home" at bounding box center [85, 83] width 127 height 27
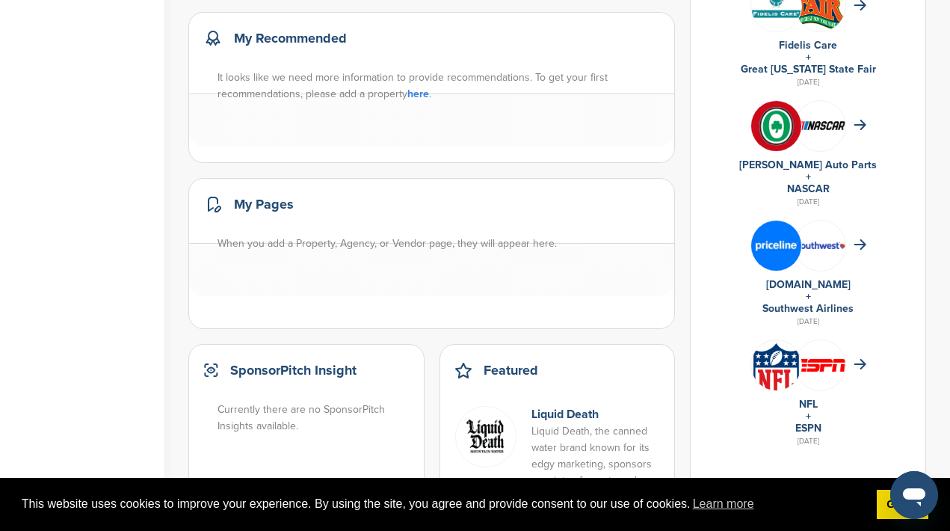
scroll to position [1370, 0]
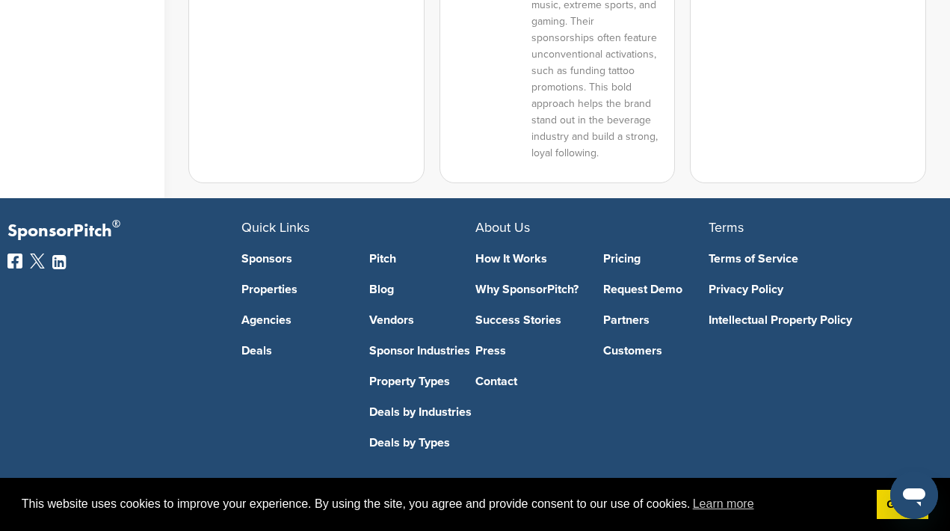
click at [375, 352] on div "Pitch Blog Vendors Sponsor Industries Property Types Deals by Industries Deals …" at bounding box center [421, 341] width 105 height 215
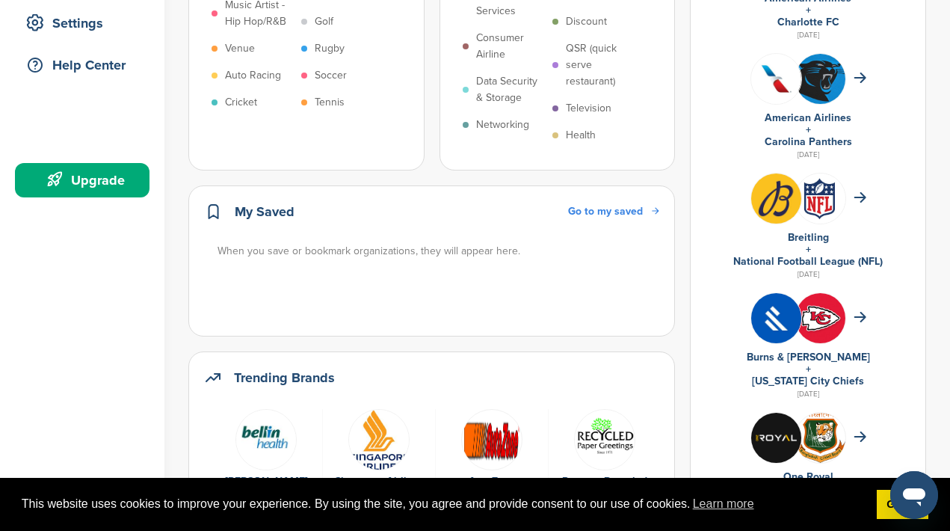
scroll to position [303, 0]
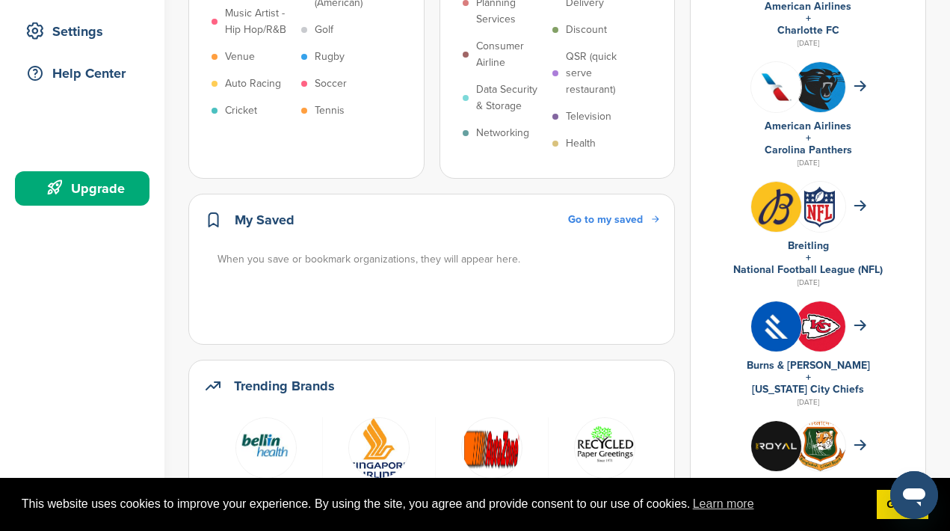
click at [90, 185] on div "Upgrade" at bounding box center [85, 188] width 127 height 27
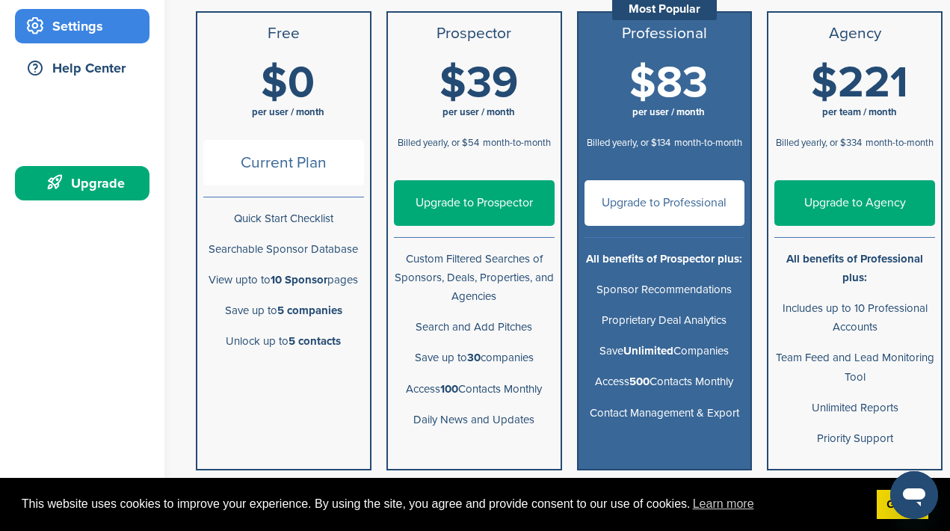
scroll to position [304, 0]
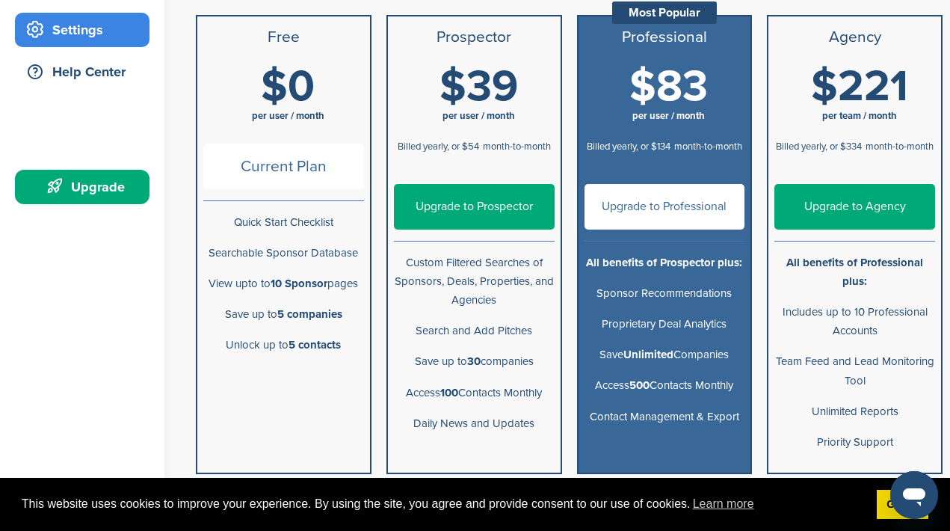
click at [497, 218] on link "Upgrade to Prospector" at bounding box center [474, 207] width 161 height 46
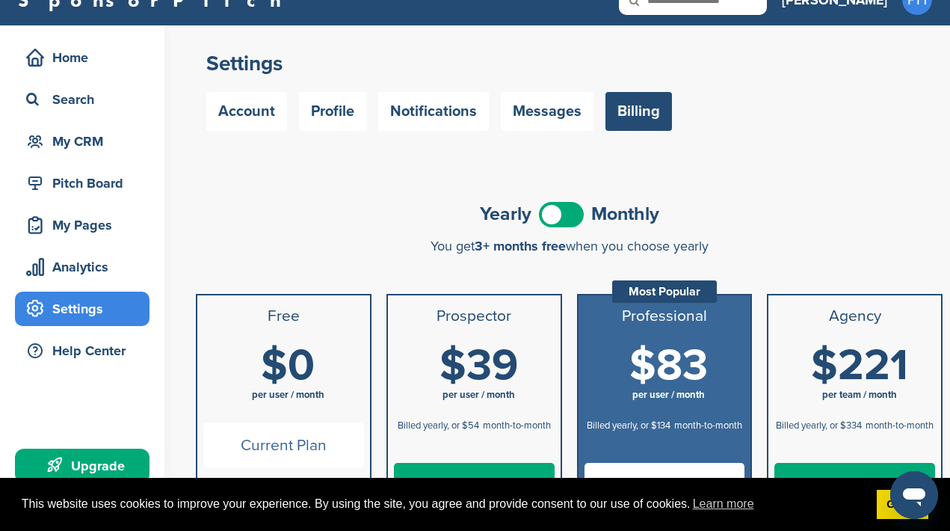
scroll to position [19, 0]
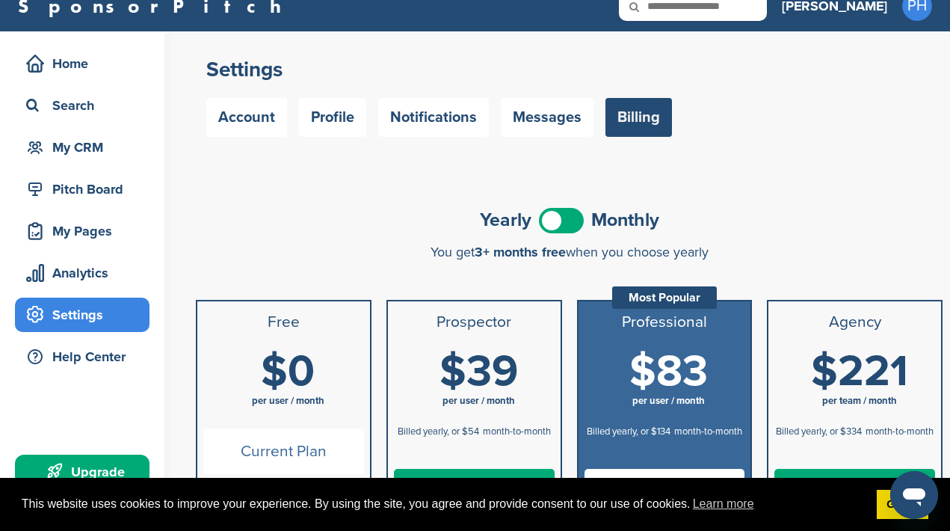
click at [559, 221] on span at bounding box center [561, 220] width 45 height 25
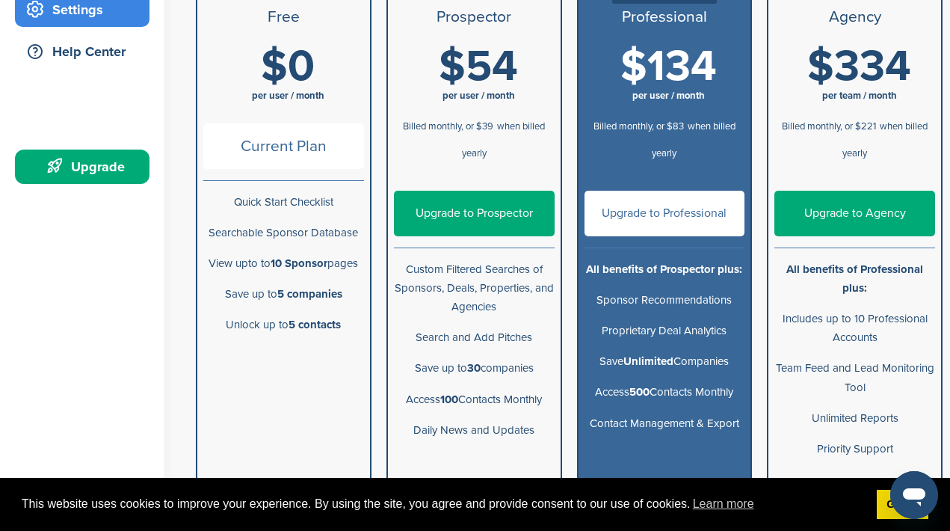
scroll to position [330, 0]
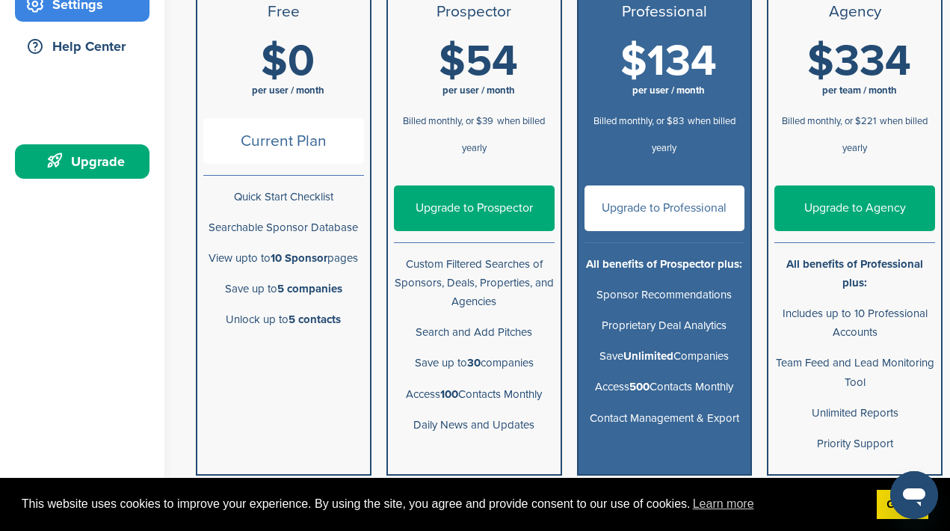
click at [490, 116] on span "Billed monthly, or $39" at bounding box center [448, 121] width 90 height 12
click at [490, 319] on li "Search and Add Pitches" at bounding box center [474, 332] width 173 height 31
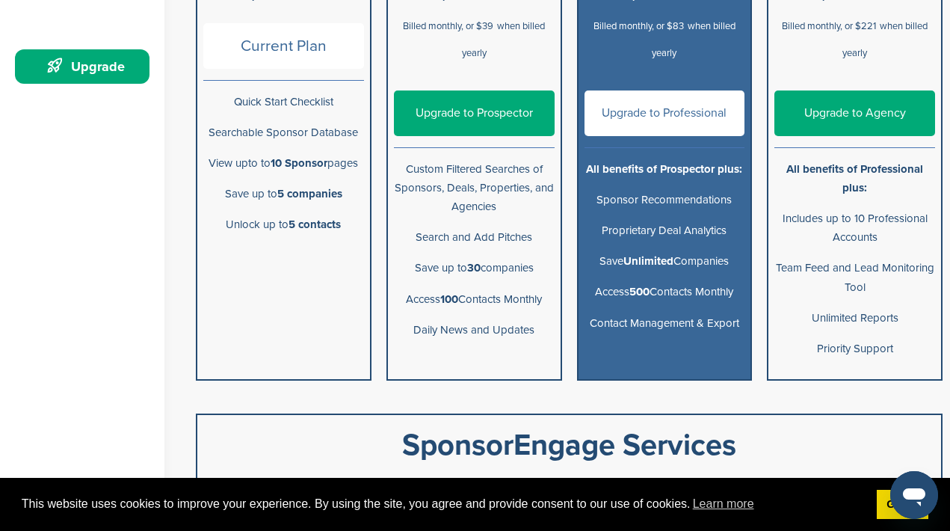
scroll to position [410, 0]
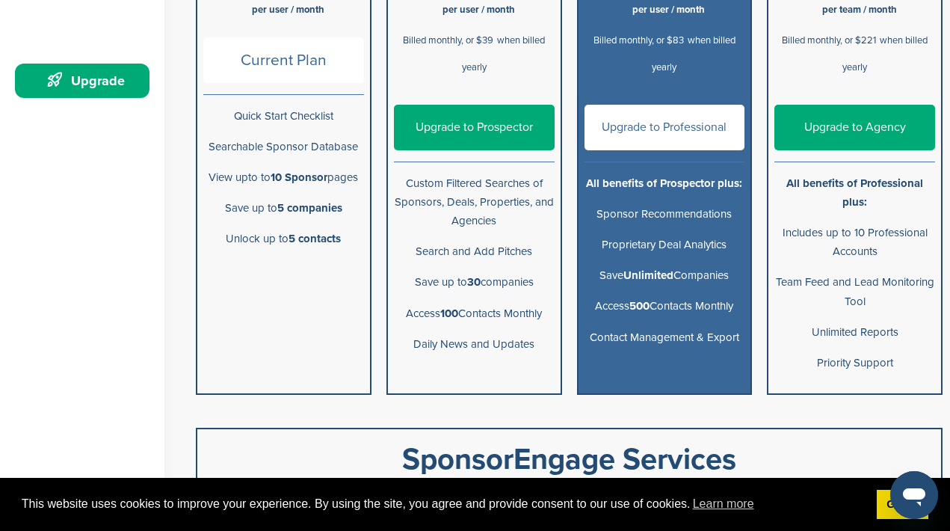
click at [472, 265] on li "Search and Add Pitches" at bounding box center [474, 251] width 173 height 31
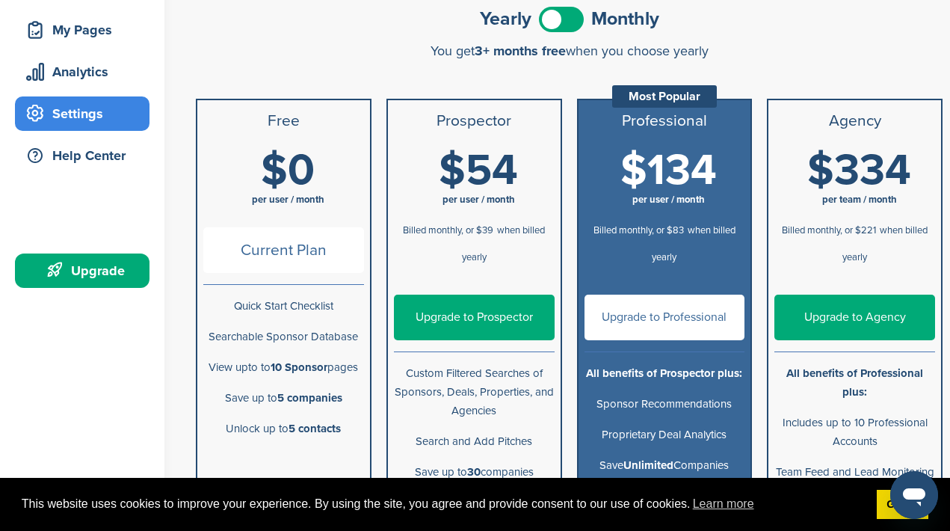
scroll to position [196, 0]
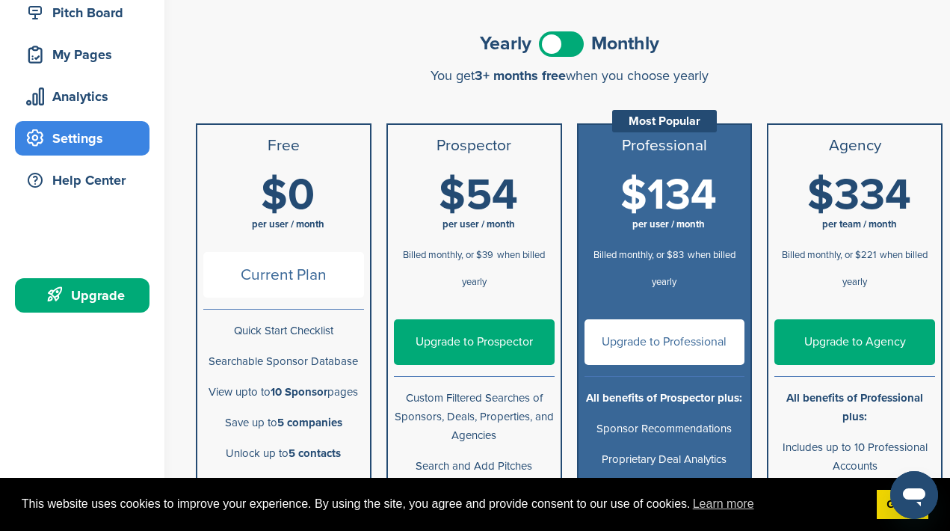
click at [552, 43] on span at bounding box center [561, 43] width 45 height 25
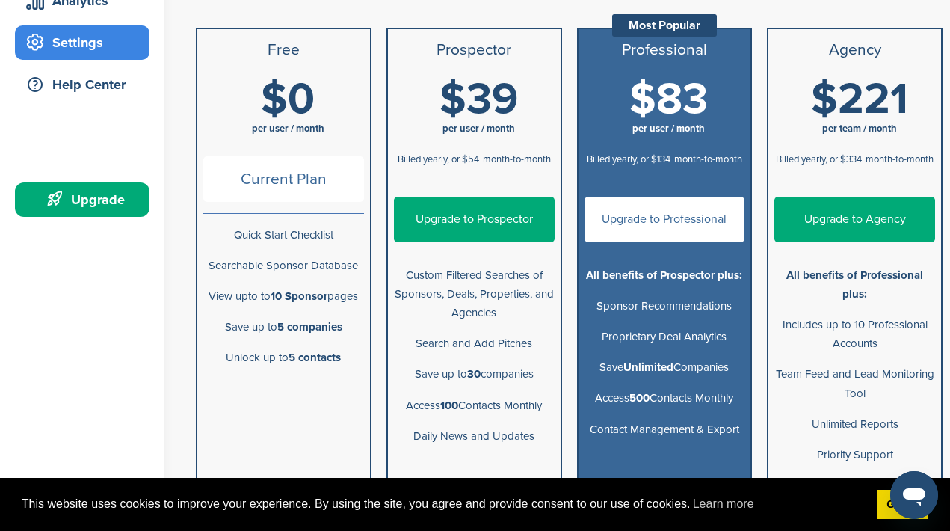
scroll to position [295, 0]
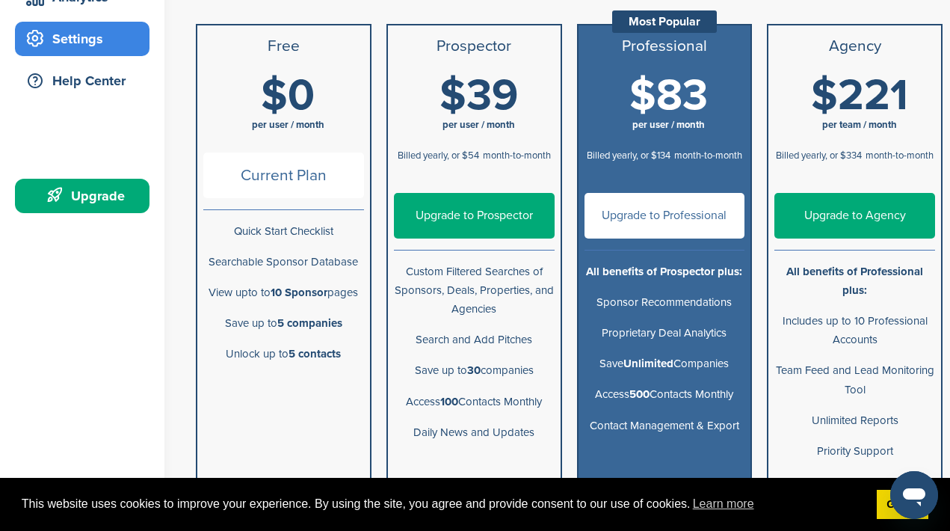
click at [677, 211] on link "Upgrade to Professional" at bounding box center [665, 216] width 161 height 46
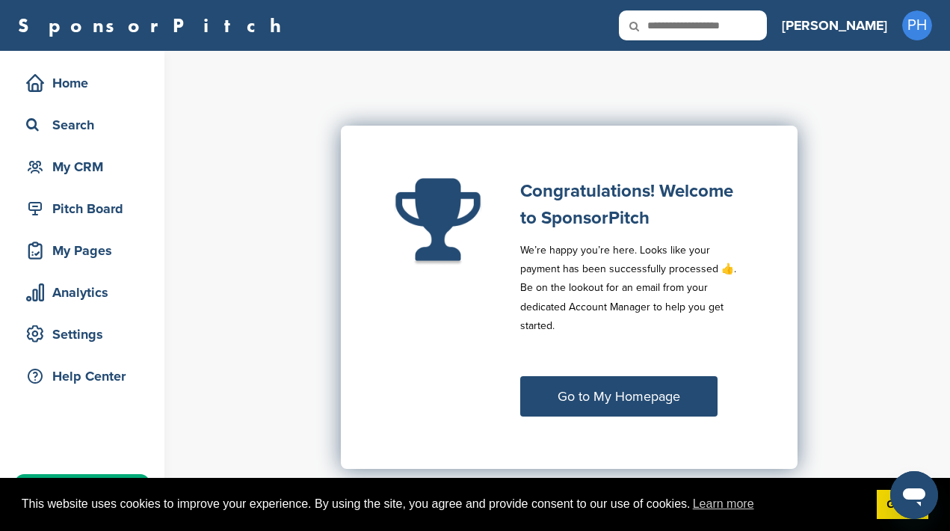
click at [582, 380] on link "Go to My Homepage" at bounding box center [618, 396] width 197 height 40
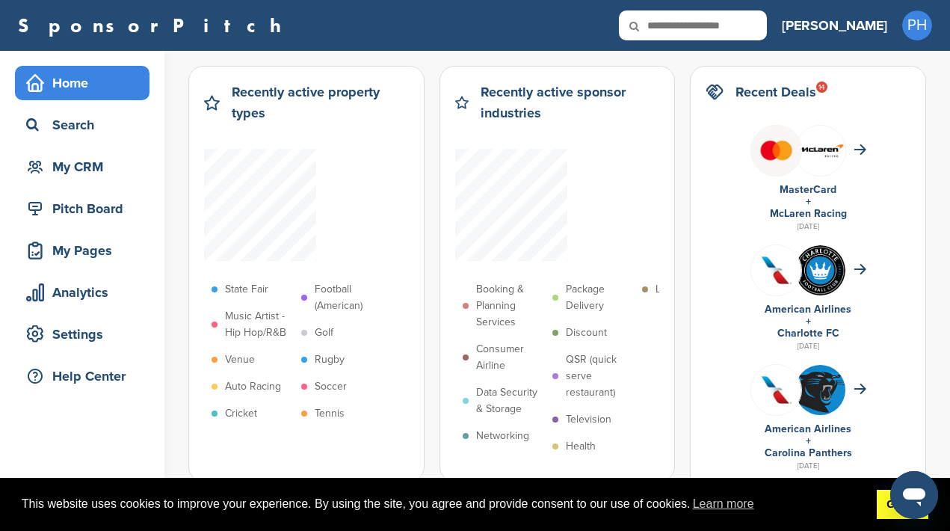
click at [882, 509] on link "Got it!" at bounding box center [903, 505] width 52 height 30
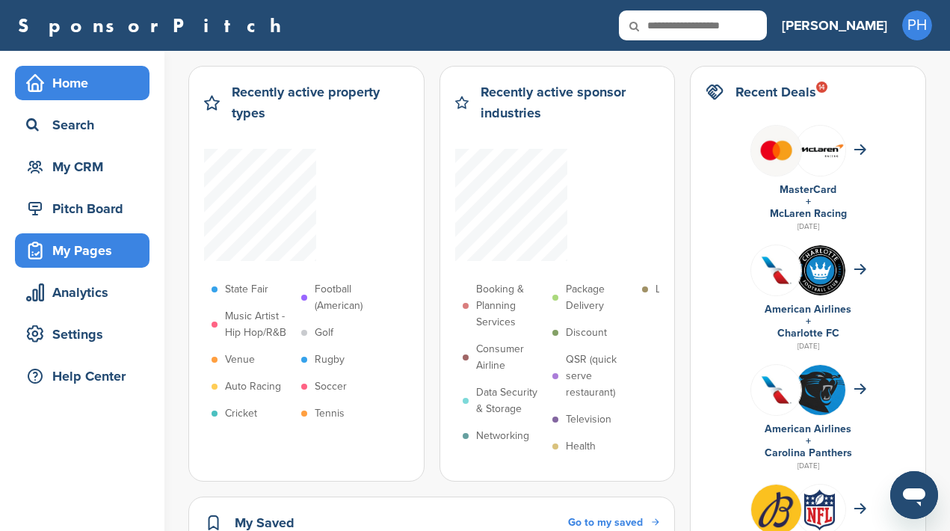
click at [93, 246] on div "My Pages" at bounding box center [85, 250] width 127 height 27
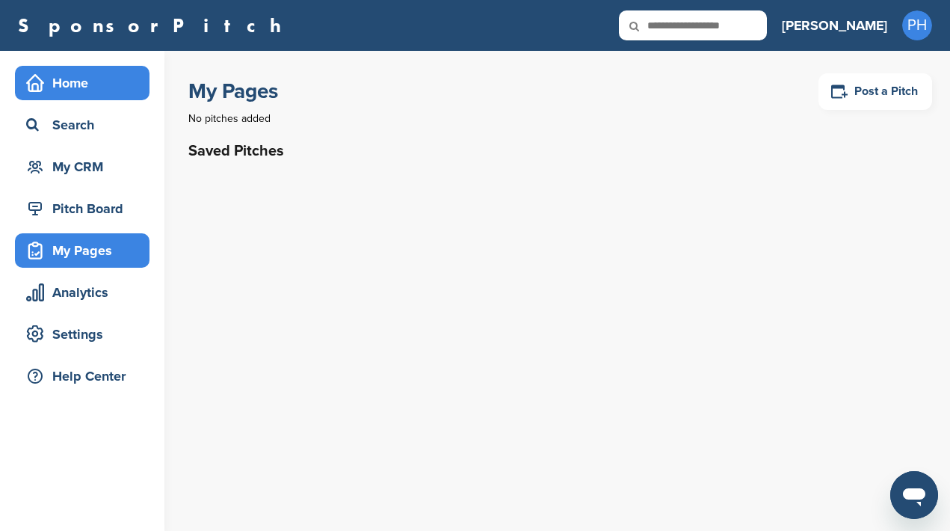
click at [84, 81] on div "Home" at bounding box center [85, 83] width 127 height 27
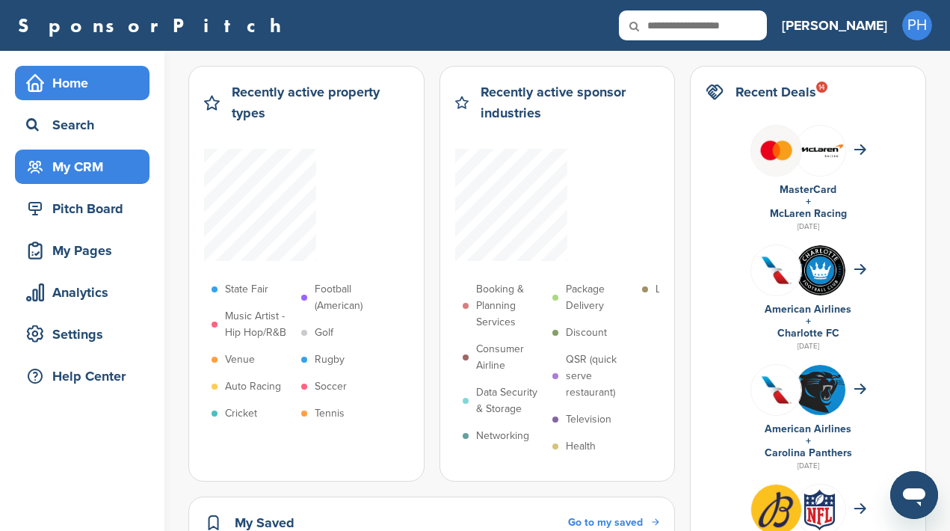
click at [82, 163] on div "My CRM" at bounding box center [85, 166] width 127 height 27
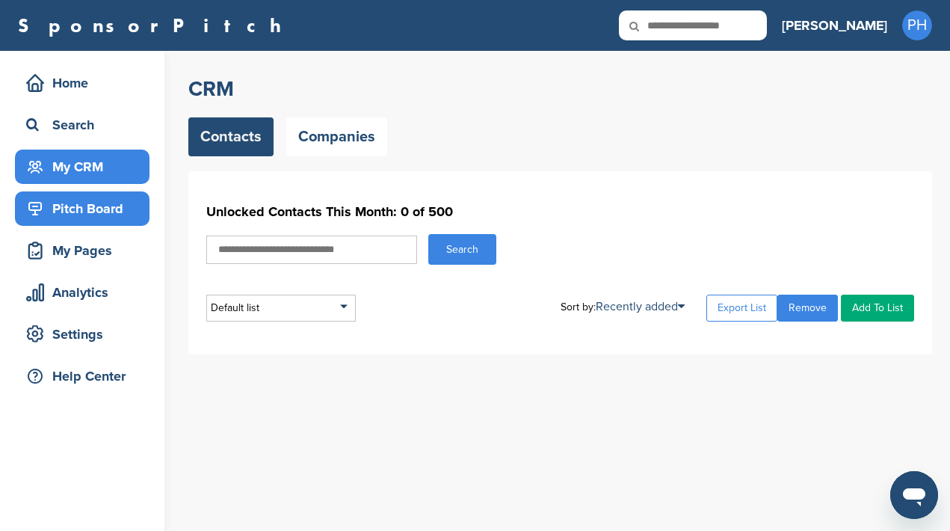
click at [93, 216] on div "Pitch Board" at bounding box center [85, 208] width 127 height 27
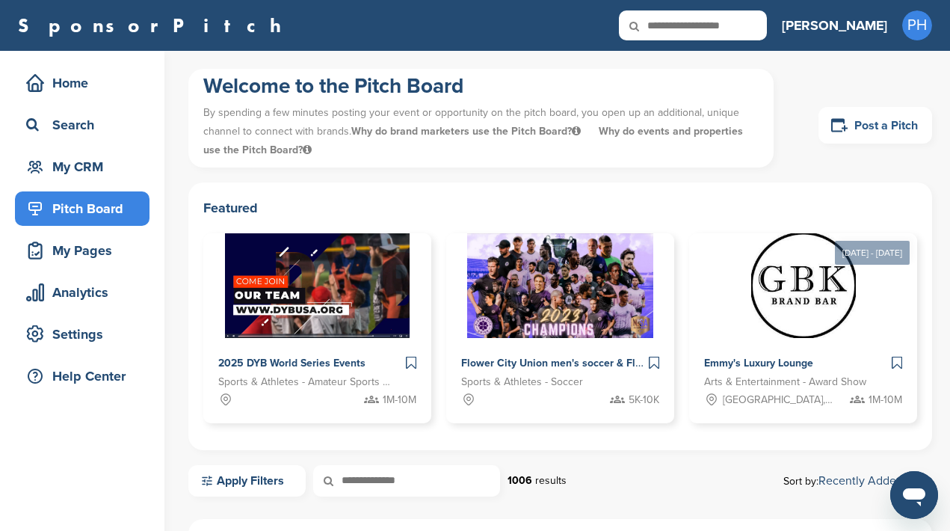
click at [871, 125] on link "Post a Pitch" at bounding box center [875, 125] width 114 height 37
